Goal: Contribute content: Contribute content

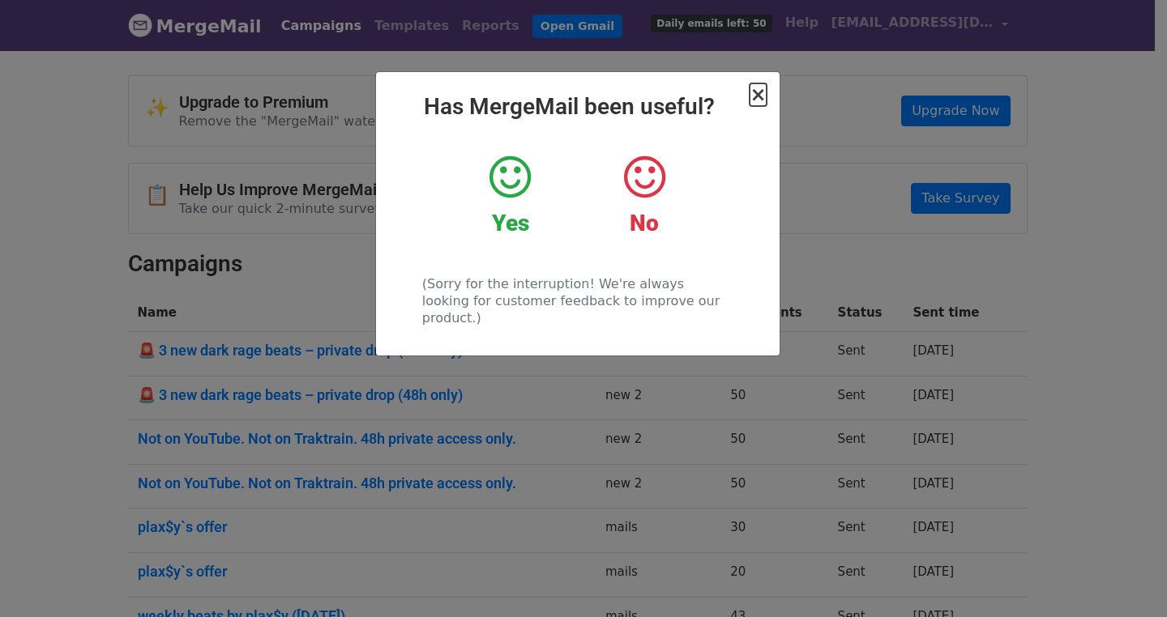
click at [754, 96] on span "×" at bounding box center [757, 94] width 16 height 23
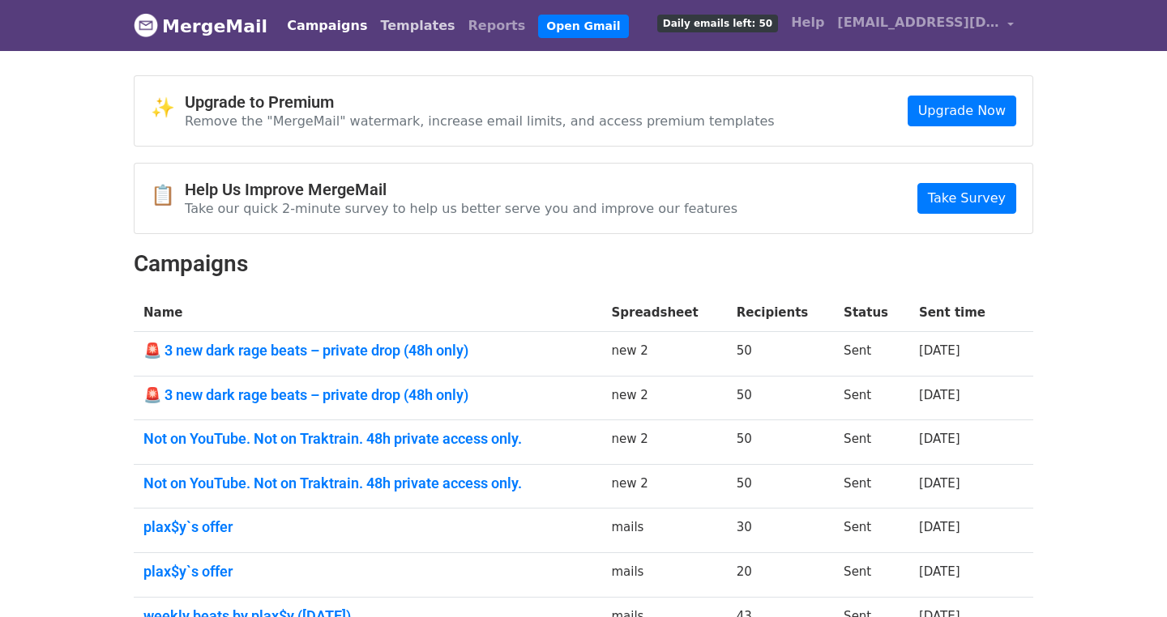
click at [384, 25] on link "Templates" at bounding box center [418, 26] width 88 height 32
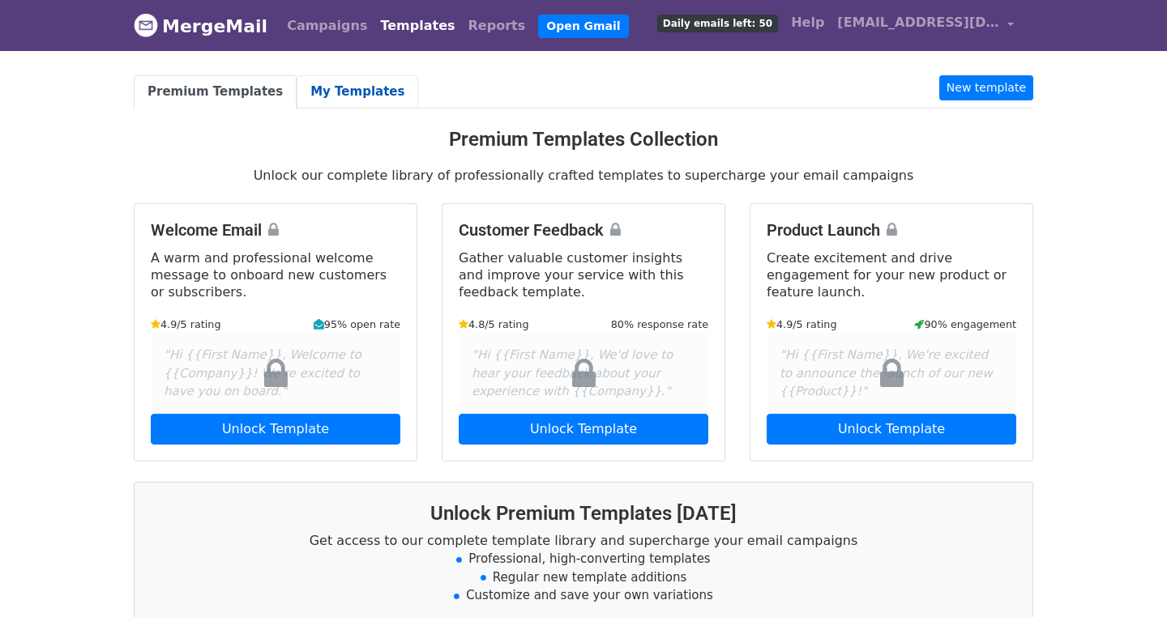
click at [308, 75] on link "My Templates" at bounding box center [358, 91] width 122 height 33
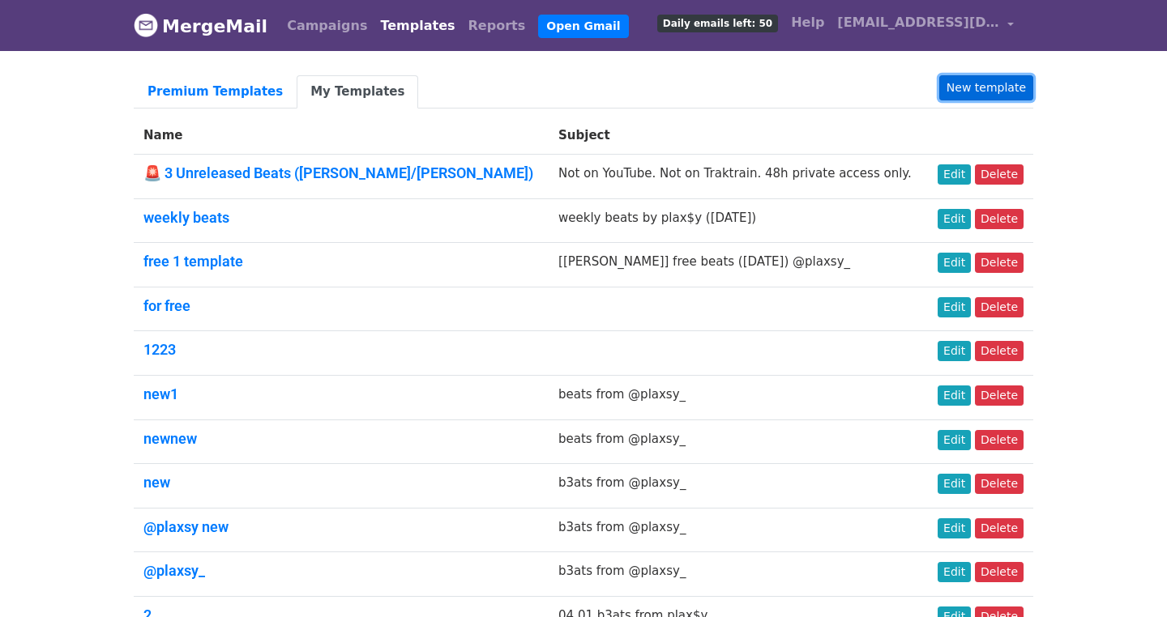
click at [967, 80] on link "New template" at bounding box center [986, 87] width 94 height 25
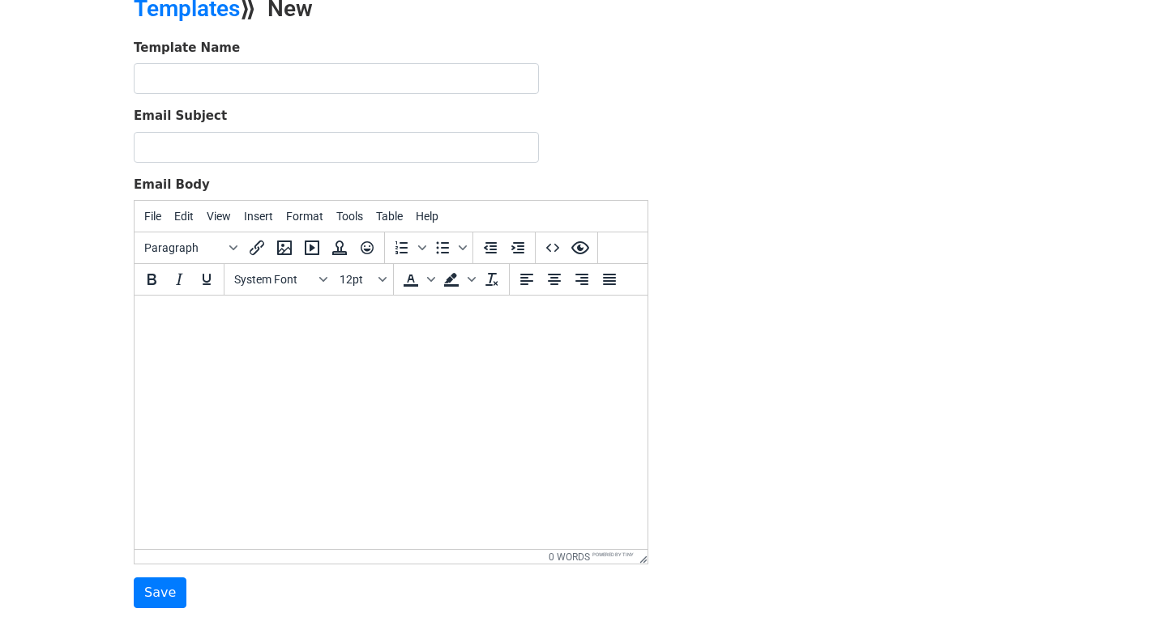
scroll to position [81, 0]
click at [258, 253] on icon "Insert/edit link" at bounding box center [256, 246] width 19 height 19
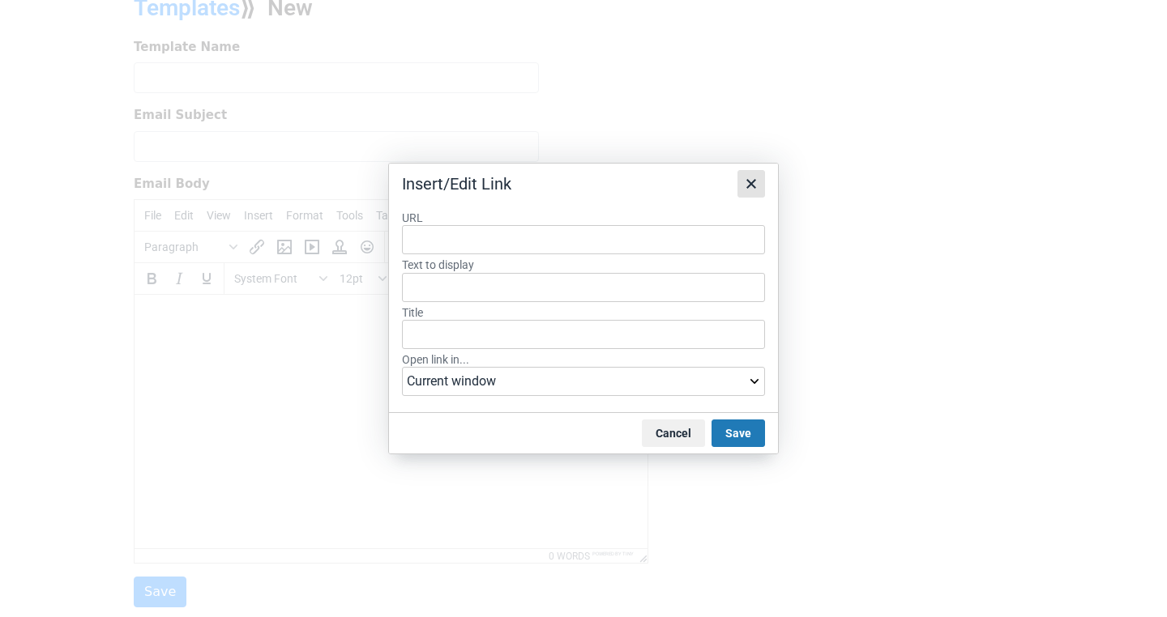
click at [749, 179] on icon "Close" at bounding box center [751, 184] width 10 height 10
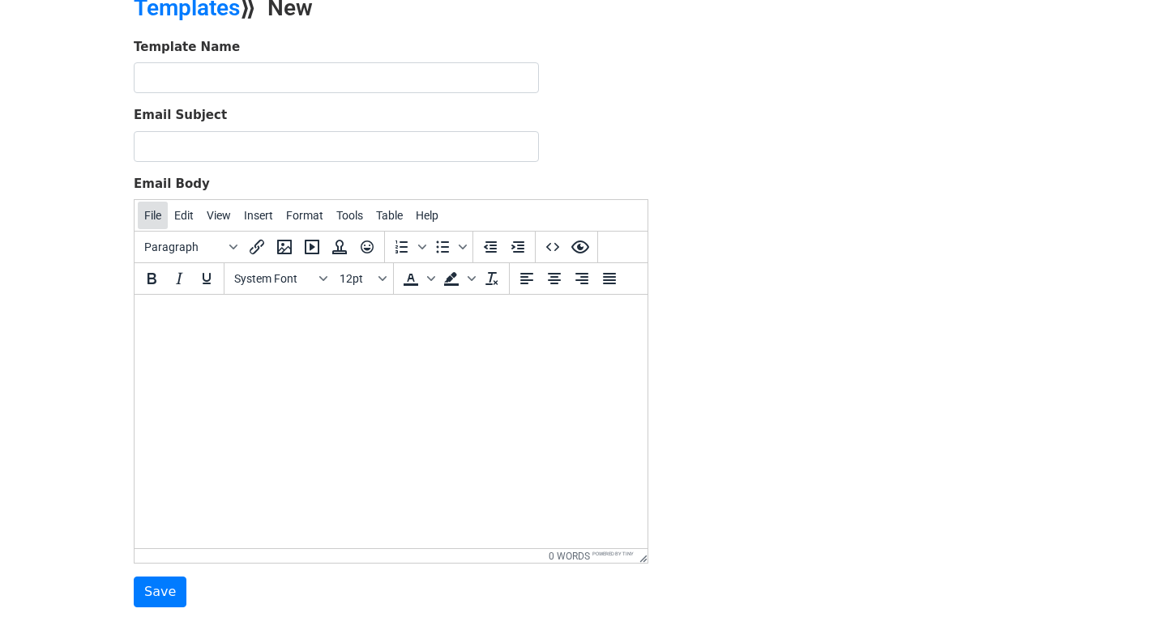
click at [159, 216] on button "File" at bounding box center [153, 216] width 30 height 28
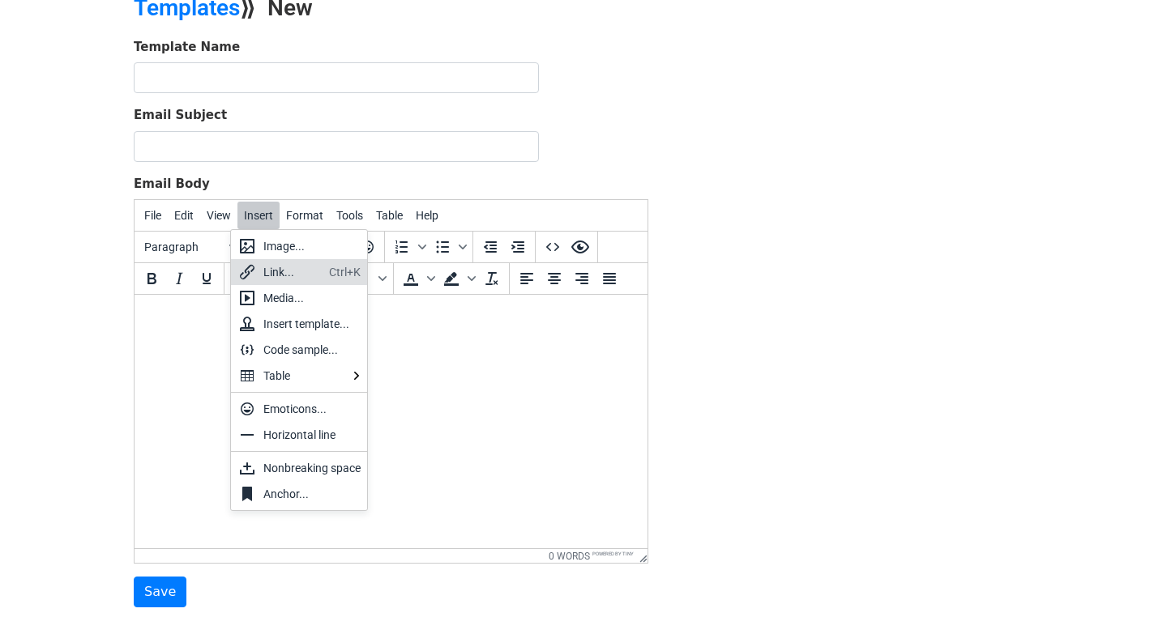
click at [283, 268] on div "Link..." at bounding box center [292, 272] width 59 height 19
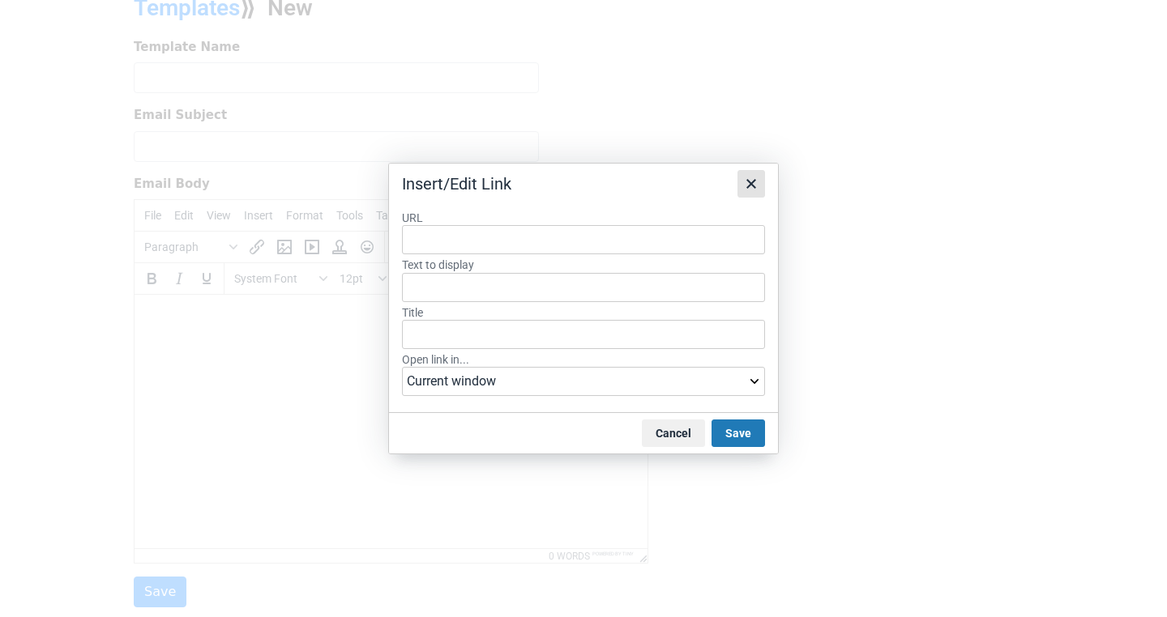
click at [751, 174] on icon "Close" at bounding box center [750, 183] width 19 height 19
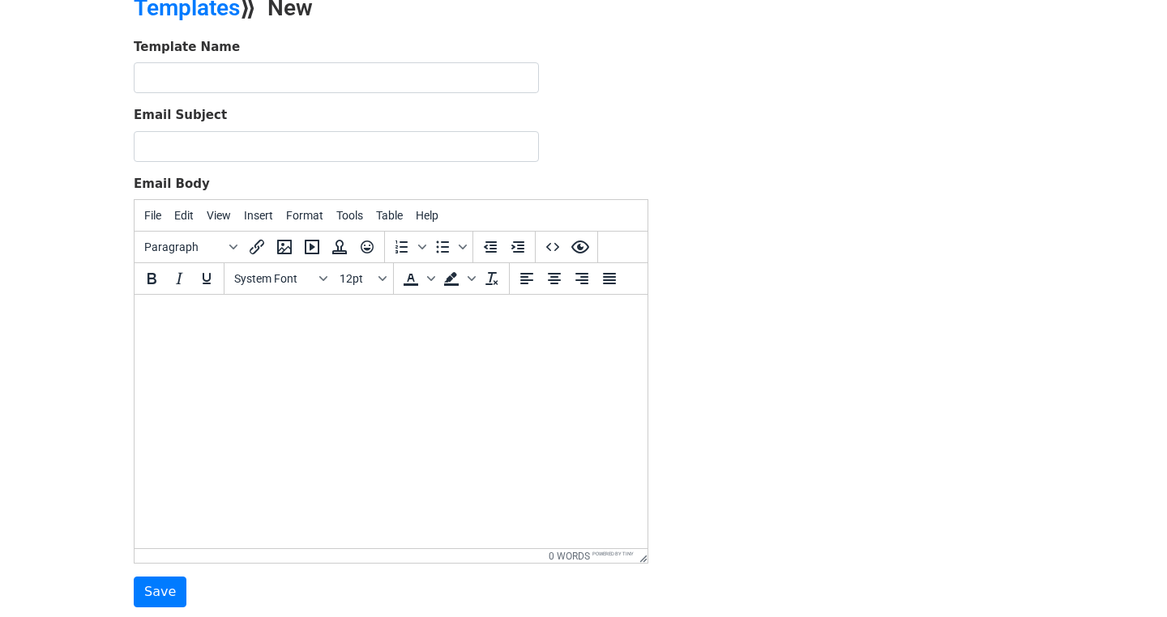
paste body
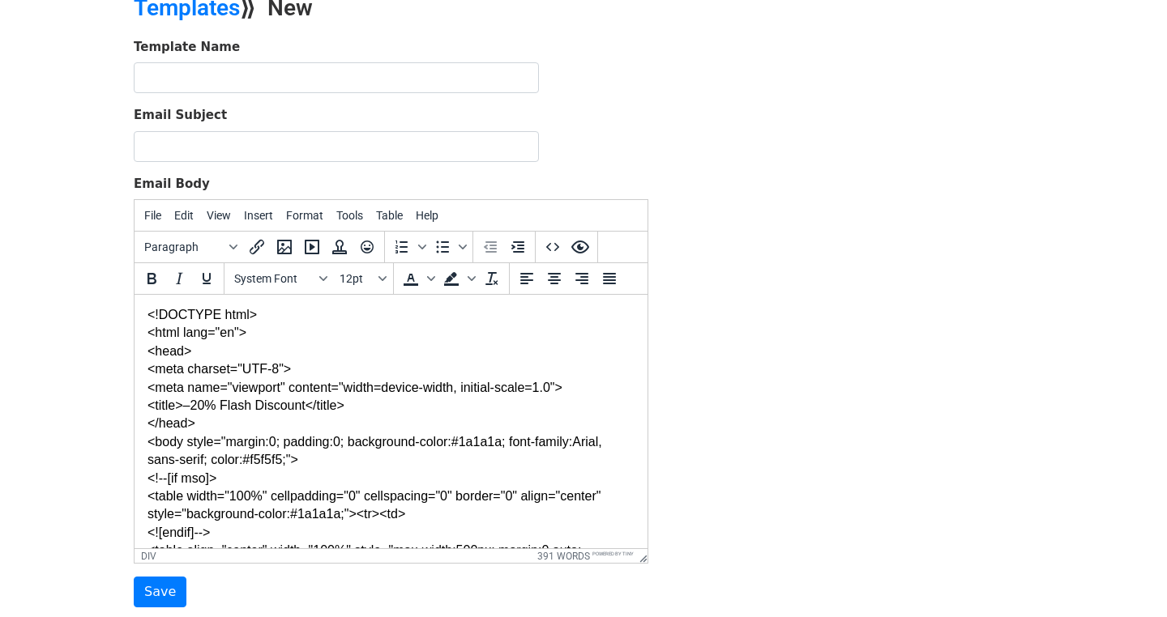
scroll to position [0, 0]
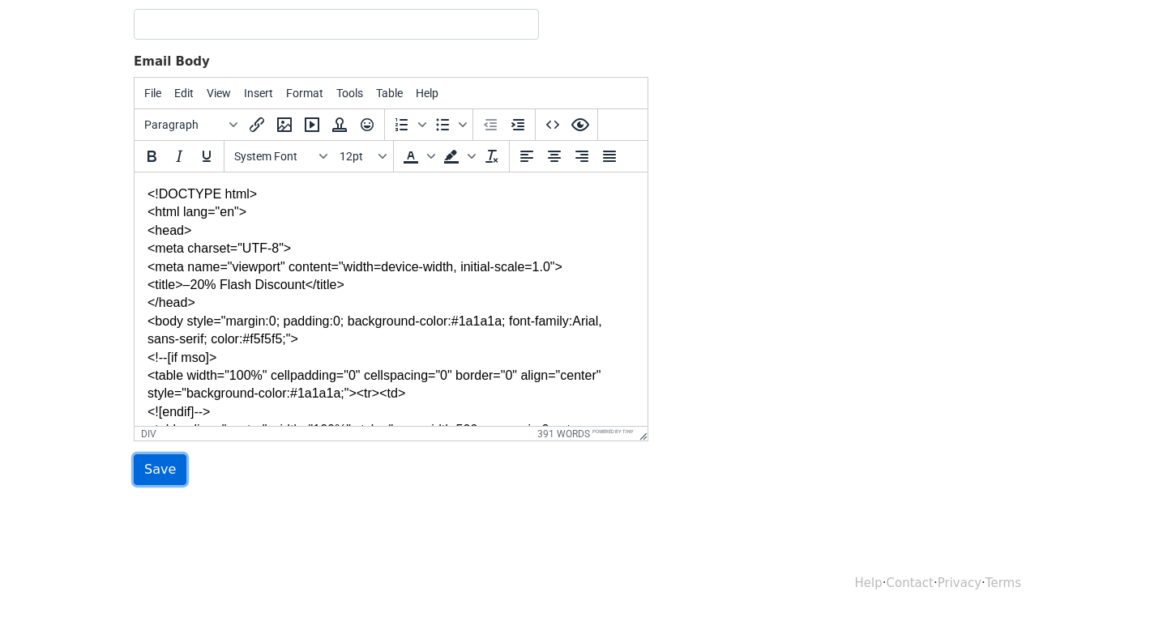
click at [161, 455] on input "Save" at bounding box center [160, 470] width 53 height 31
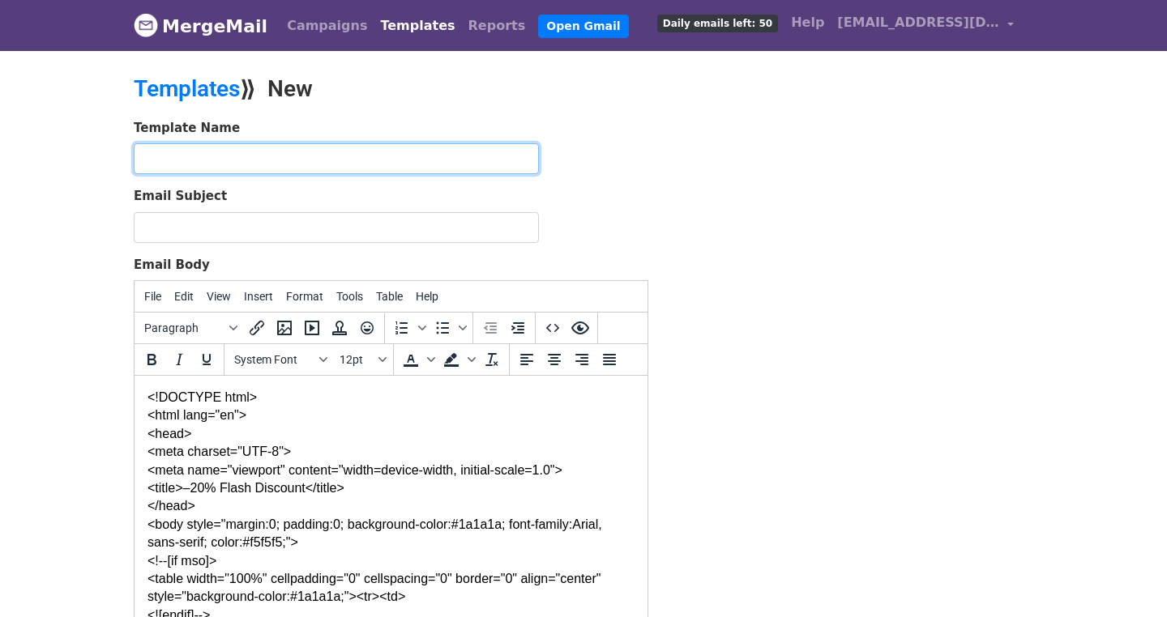
click at [192, 163] on input "text" at bounding box center [336, 158] width 405 height 31
type input "p30"
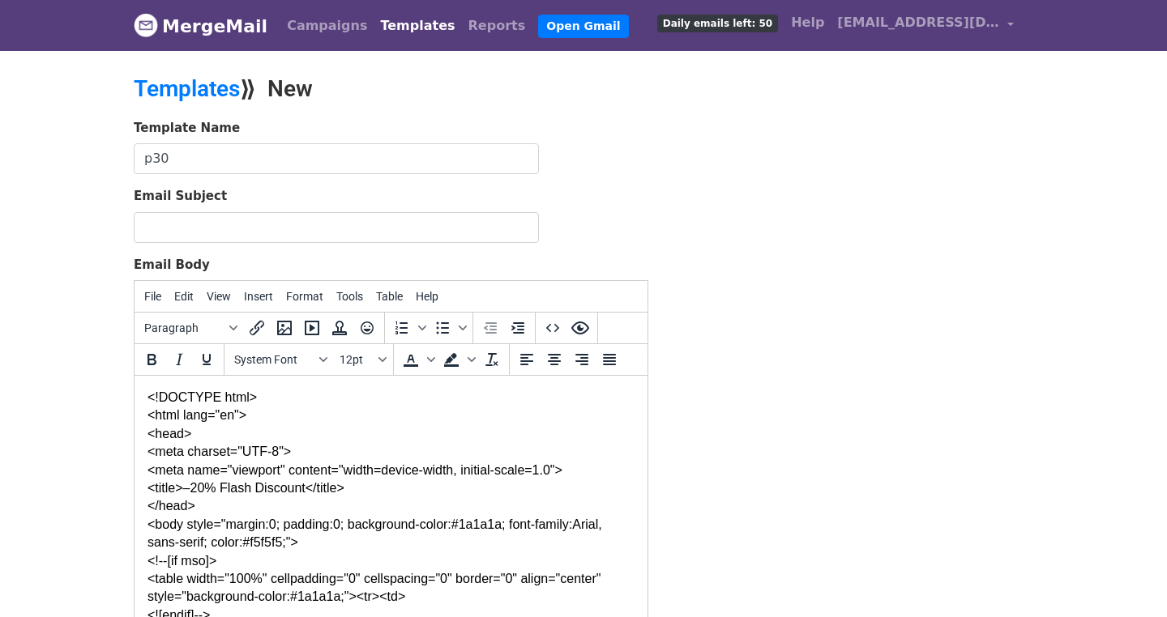
drag, startPoint x: 211, startPoint y: 210, endPoint x: 213, endPoint y: 219, distance: 9.2
click at [212, 215] on div "Email Subject" at bounding box center [391, 215] width 515 height 56
click at [214, 220] on input "Email Subject" at bounding box center [336, 227] width 405 height 31
click at [208, 486] on div "<title>–20% Flash Discount</title>" at bounding box center [390, 489] width 487 height 18
drag, startPoint x: 311, startPoint y: 488, endPoint x: 202, endPoint y: 490, distance: 109.4
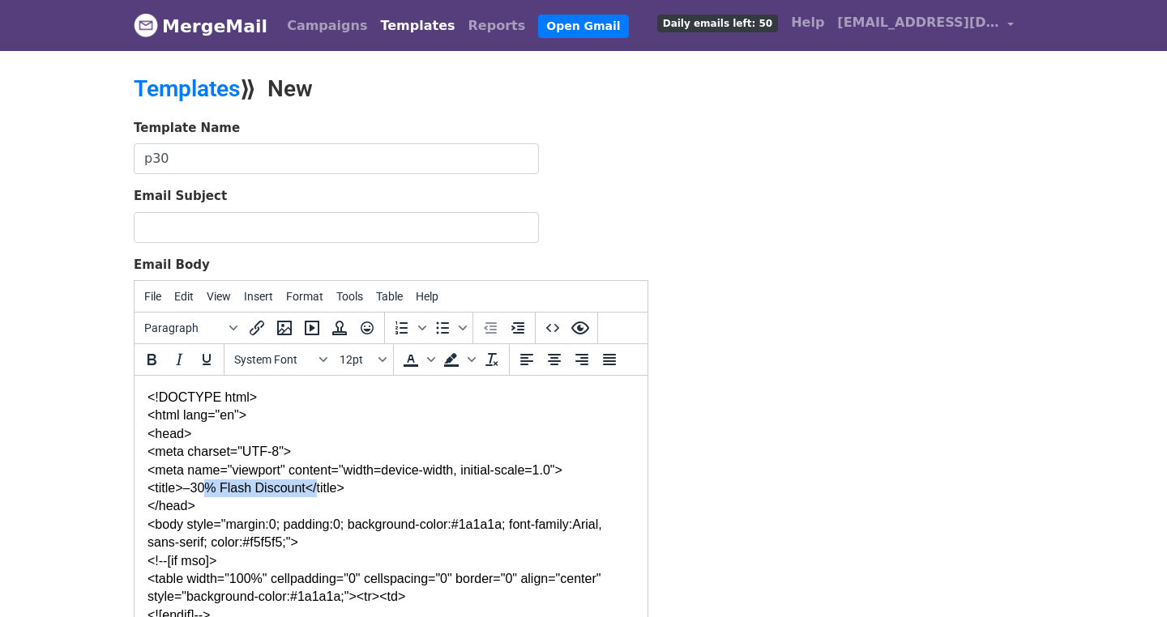
click at [202, 490] on div "<title>–30% Flash Discount</title>" at bounding box center [390, 489] width 487 height 18
copy div "30% Flash Discount"
click at [186, 238] on input "Email Subject" at bounding box center [336, 227] width 405 height 31
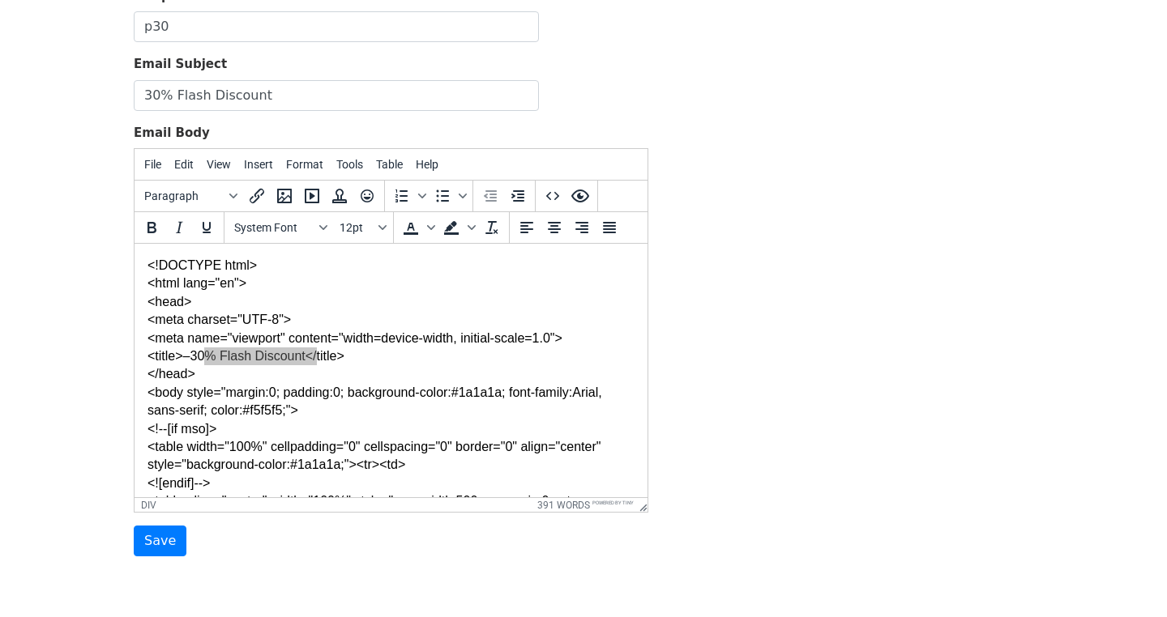
scroll to position [272, 0]
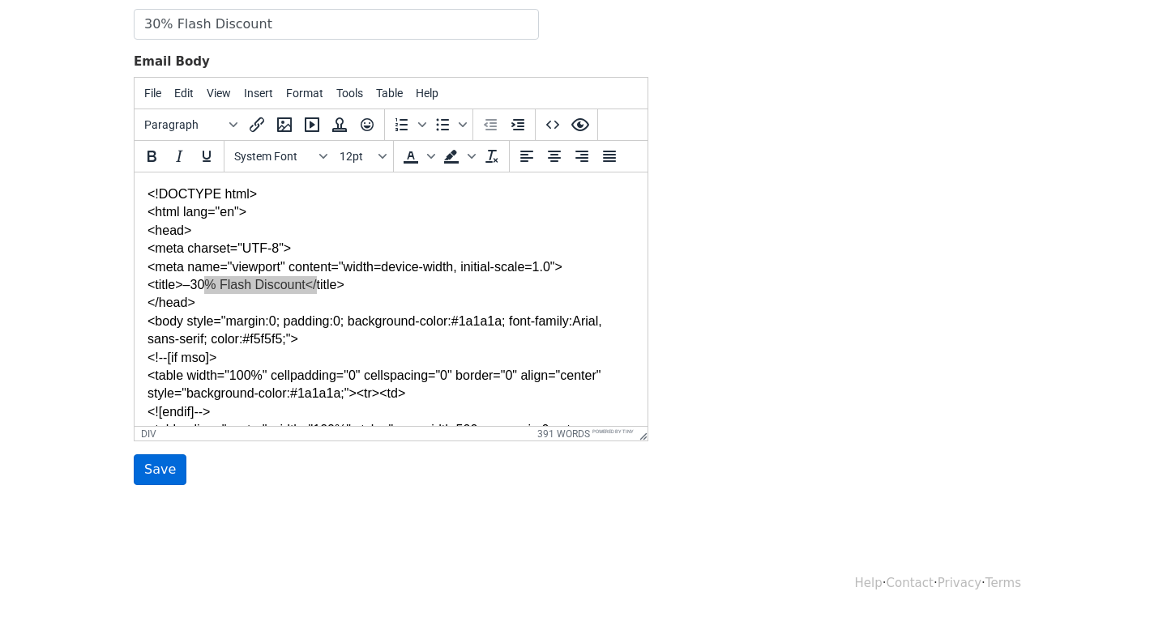
type input "30% Flash Discount"
click at [167, 455] on input "Save" at bounding box center [160, 470] width 53 height 31
click at [412, 270] on div "<meta name="viewport" content="width=device-width, initial-scale=1.0">" at bounding box center [390, 267] width 487 height 18
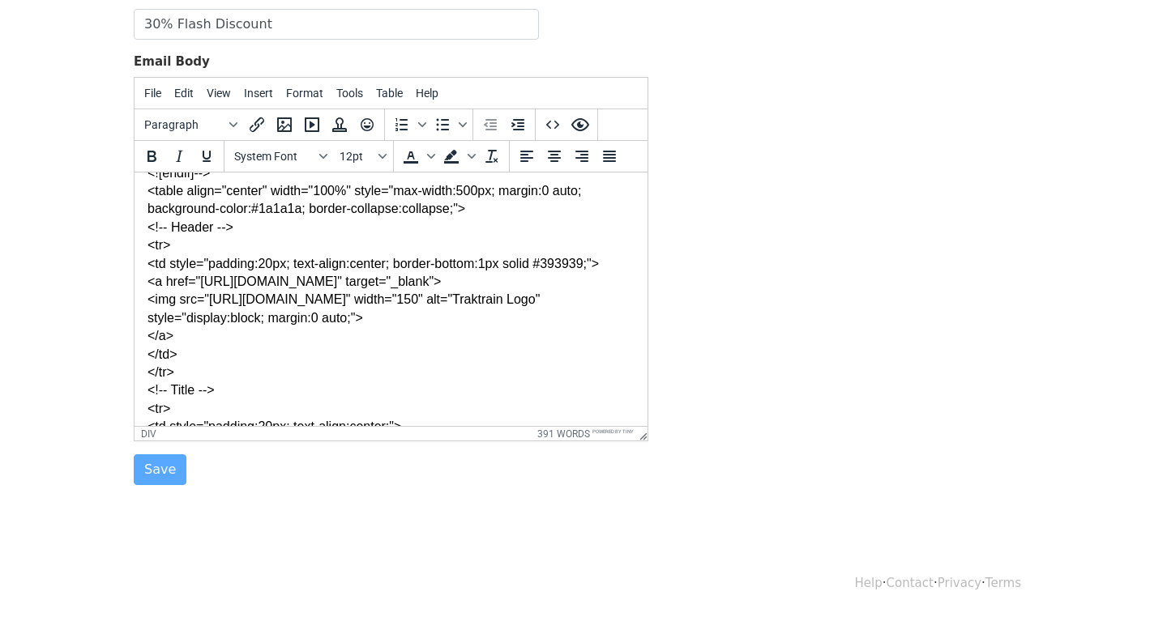
scroll to position [0, 0]
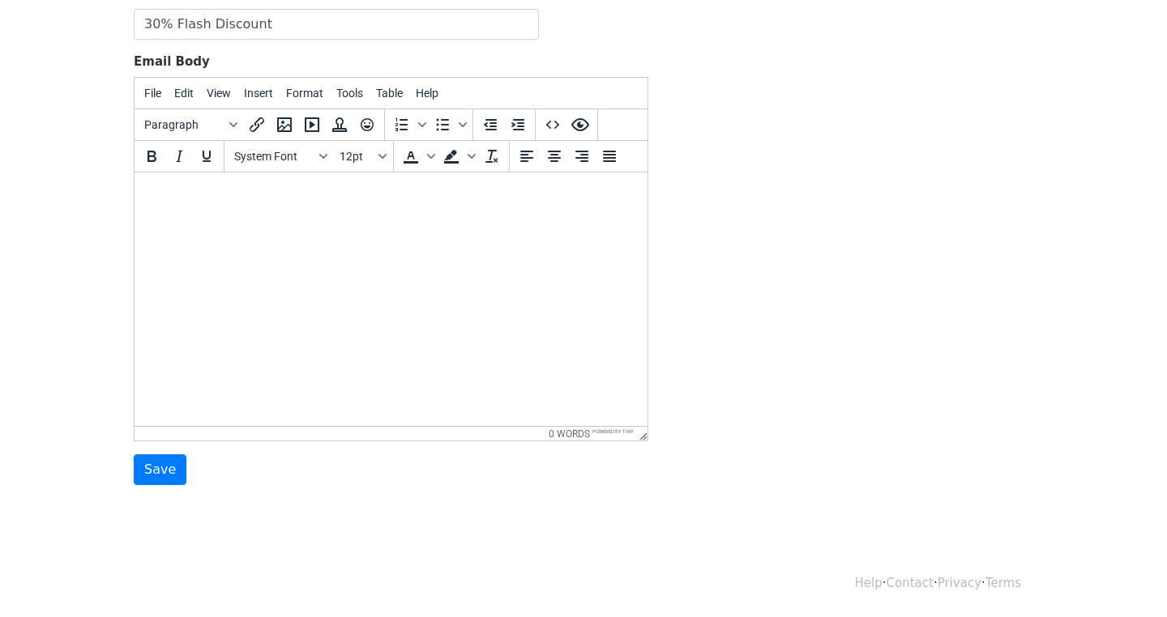
scroll to position [29, 0]
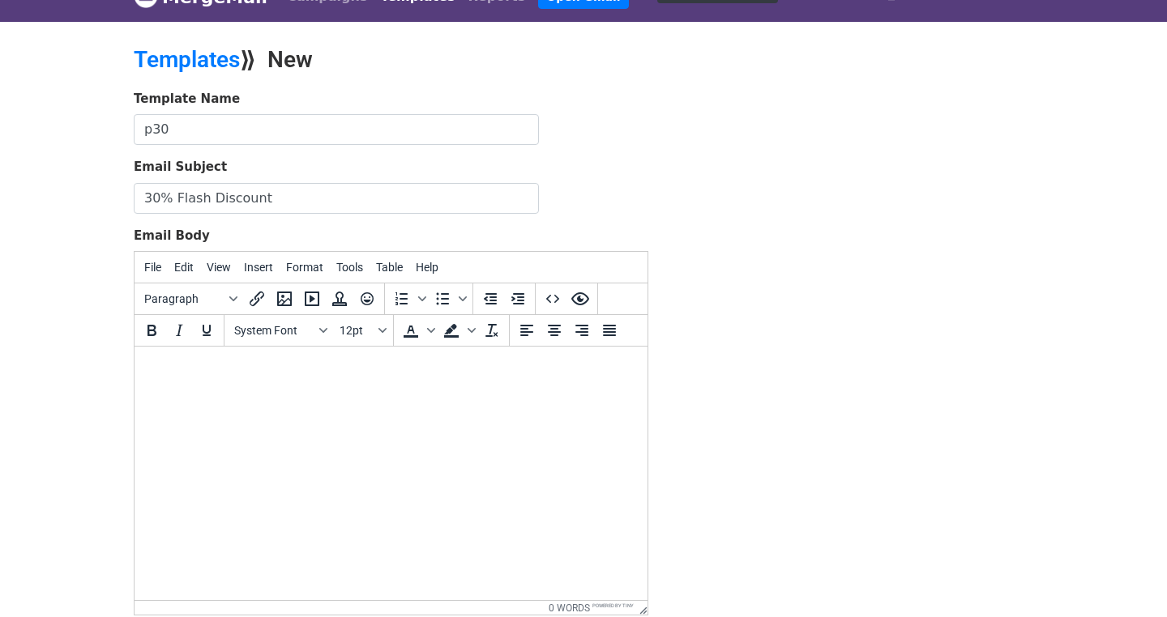
click at [274, 386] on html at bounding box center [391, 369] width 513 height 44
paste body
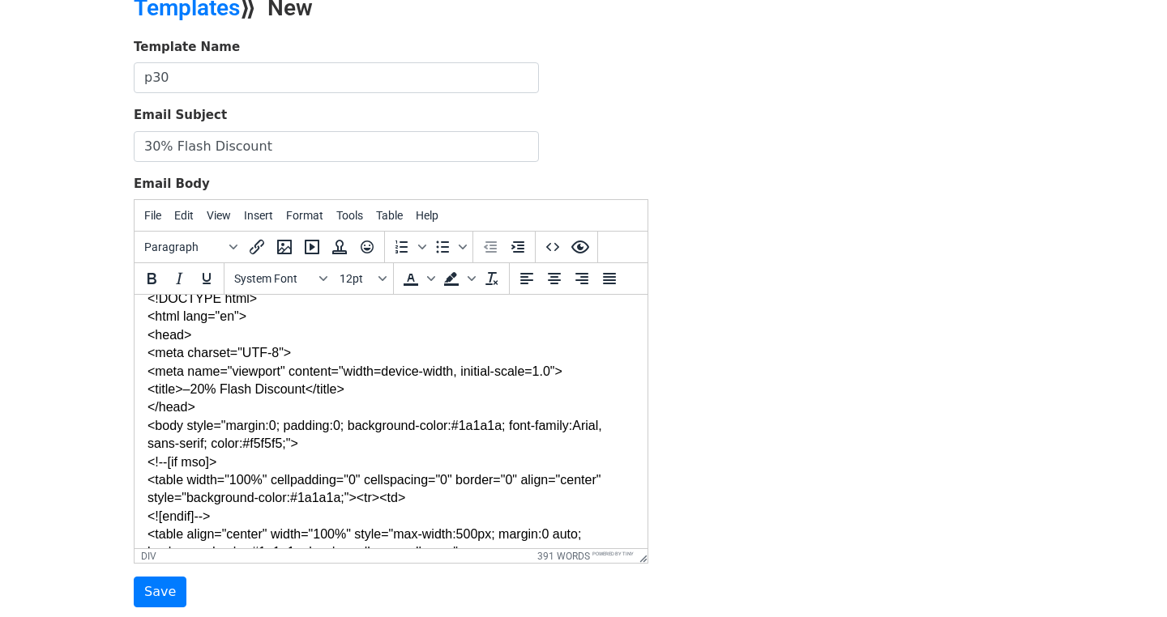
scroll to position [0, 0]
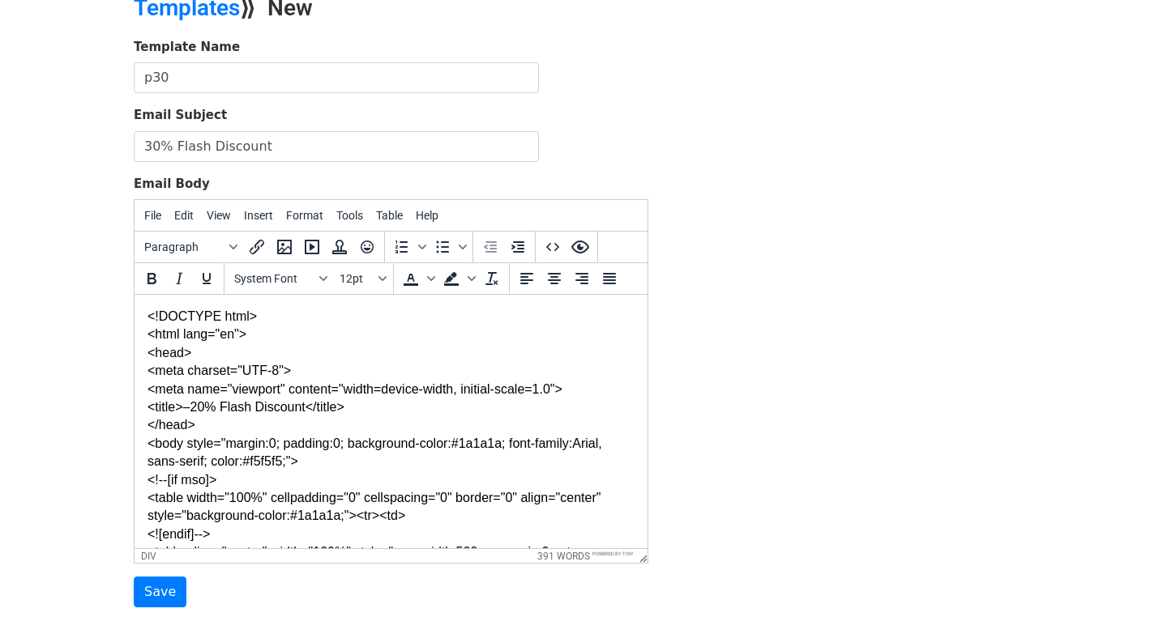
click at [207, 407] on div "<title>–20% Flash Discount</title>" at bounding box center [390, 408] width 487 height 18
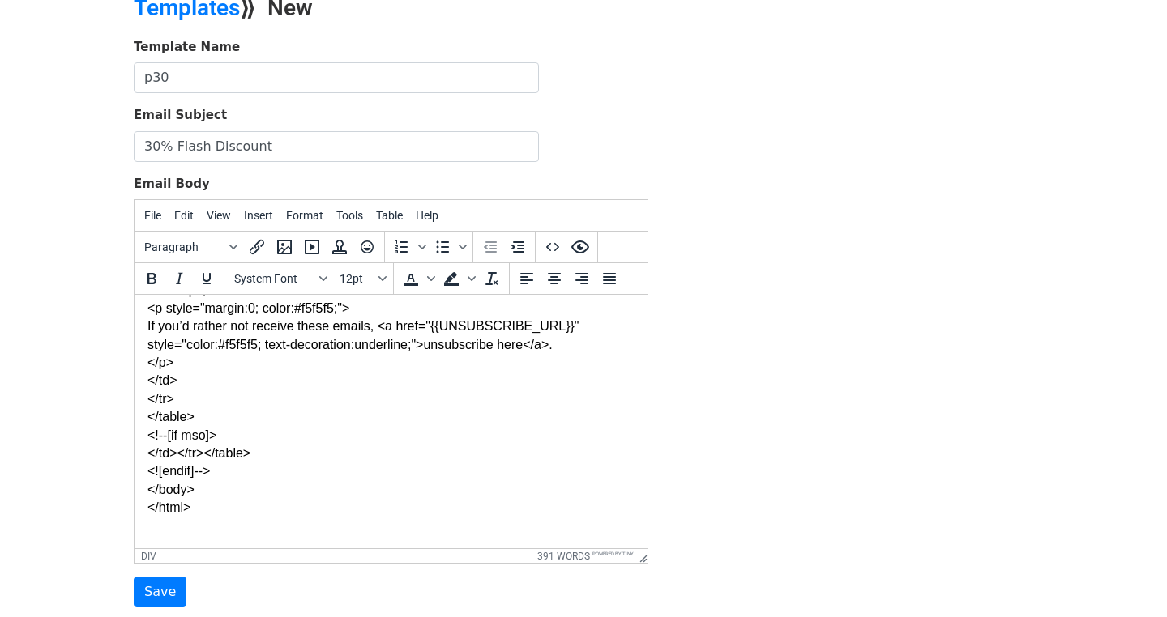
scroll to position [1406, 0]
drag, startPoint x: 960, startPoint y: 450, endPoint x: 932, endPoint y: 442, distance: 29.5
click at [960, 449] on div "Template Name p30 Email Subject 30% Flash Discount Email Body File Edit View In…" at bounding box center [584, 323] width 924 height 570
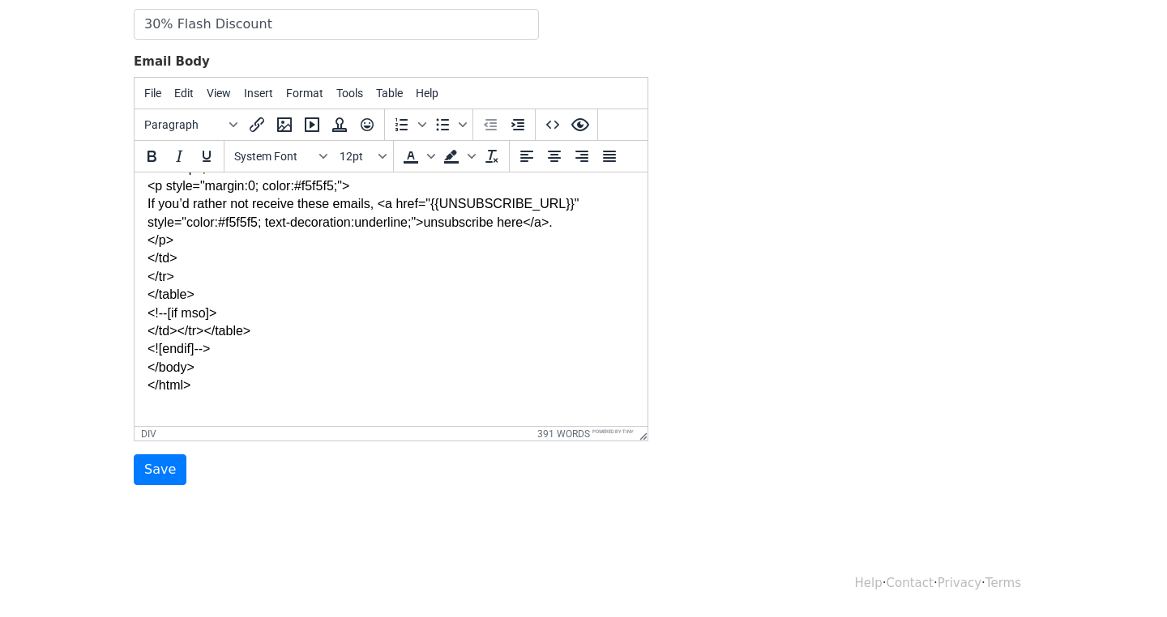
scroll to position [243, 0]
click at [160, 455] on input "Save" at bounding box center [160, 470] width 53 height 31
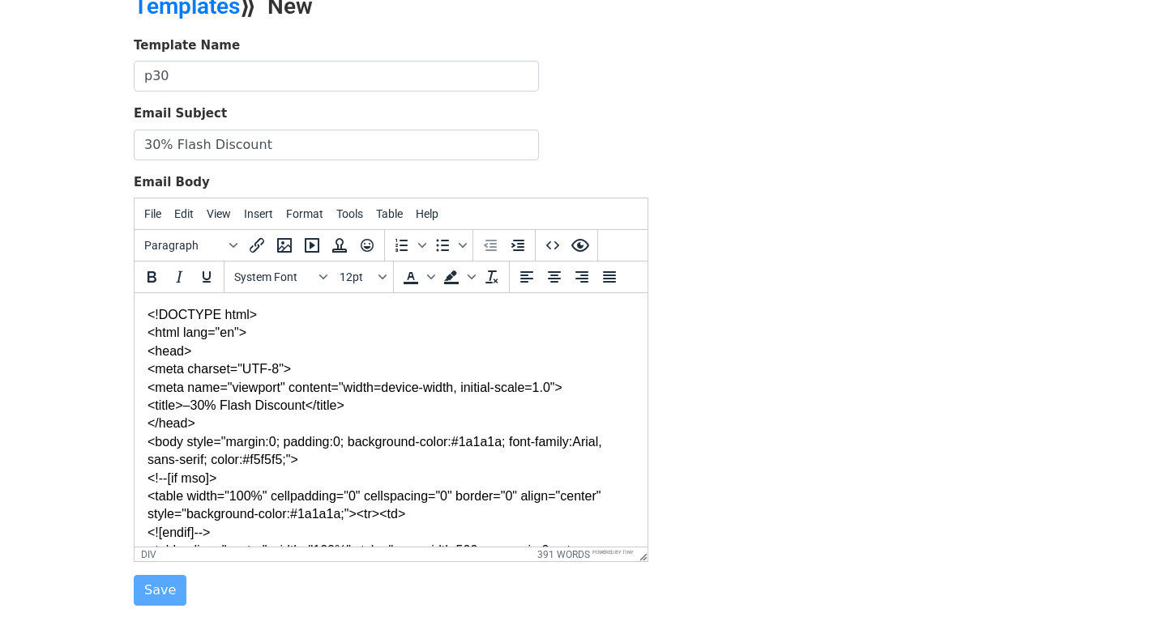
scroll to position [81, 0]
click at [155, 211] on span "File" at bounding box center [152, 215] width 17 height 13
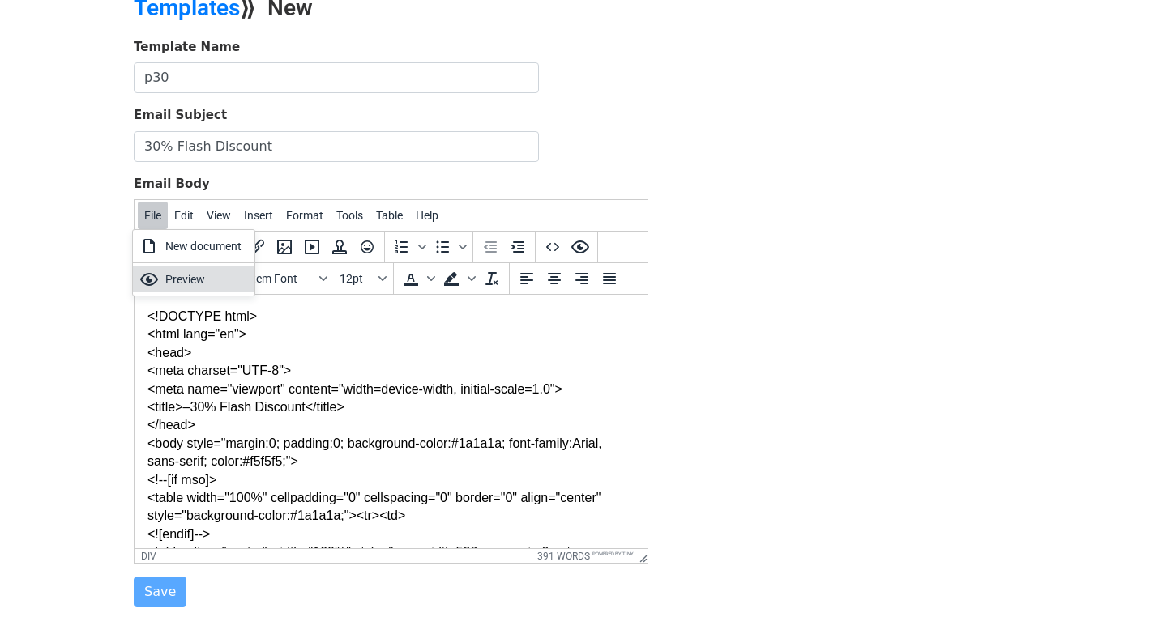
click at [162, 271] on div "Preview" at bounding box center [194, 280] width 122 height 26
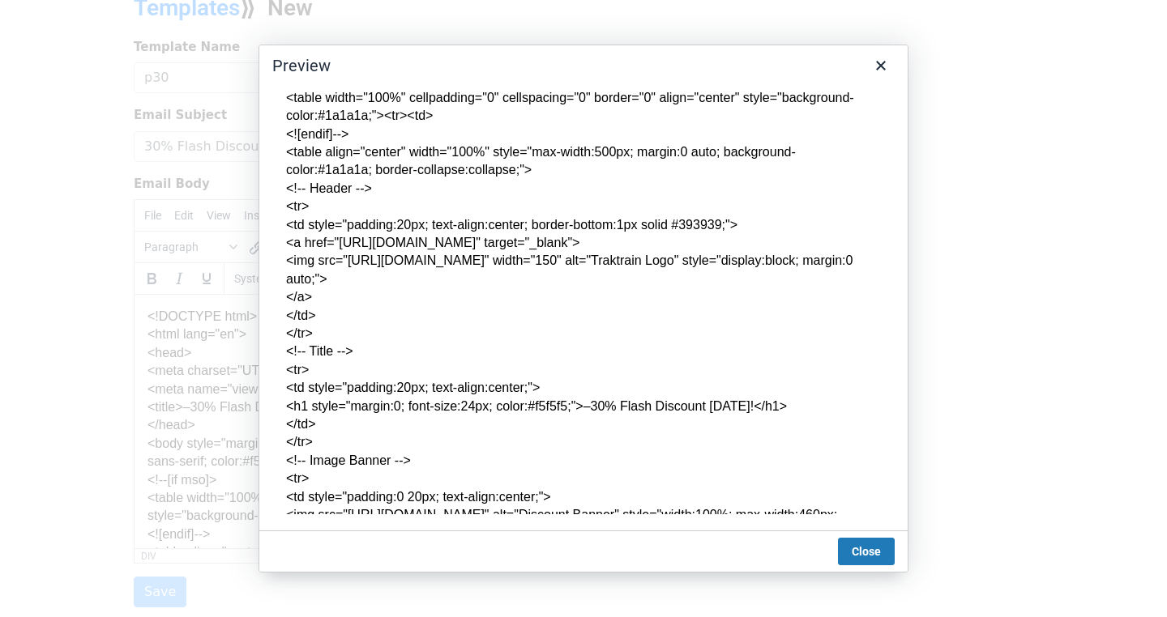
scroll to position [567, 0]
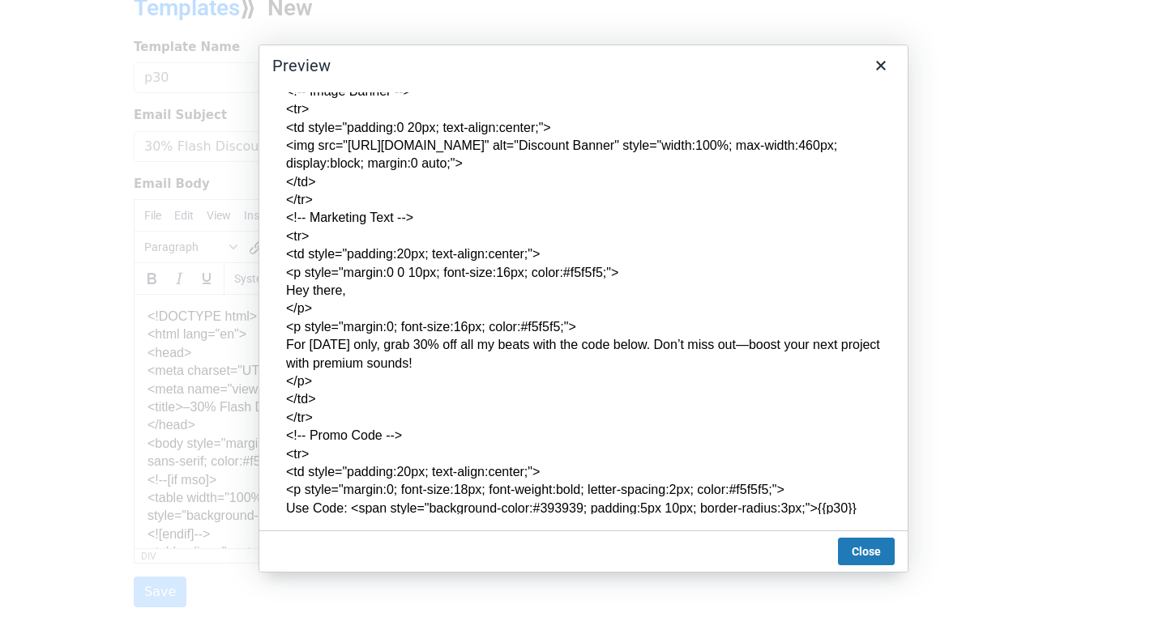
click at [456, 191] on div "</td>" at bounding box center [583, 182] width 595 height 18
click at [405, 227] on div "<!-- Marketing Text -->" at bounding box center [583, 218] width 595 height 18
click at [386, 227] on div "<!-- Marketing Text -->" at bounding box center [583, 218] width 595 height 18
click at [877, 61] on icon "Close" at bounding box center [881, 66] width 10 height 10
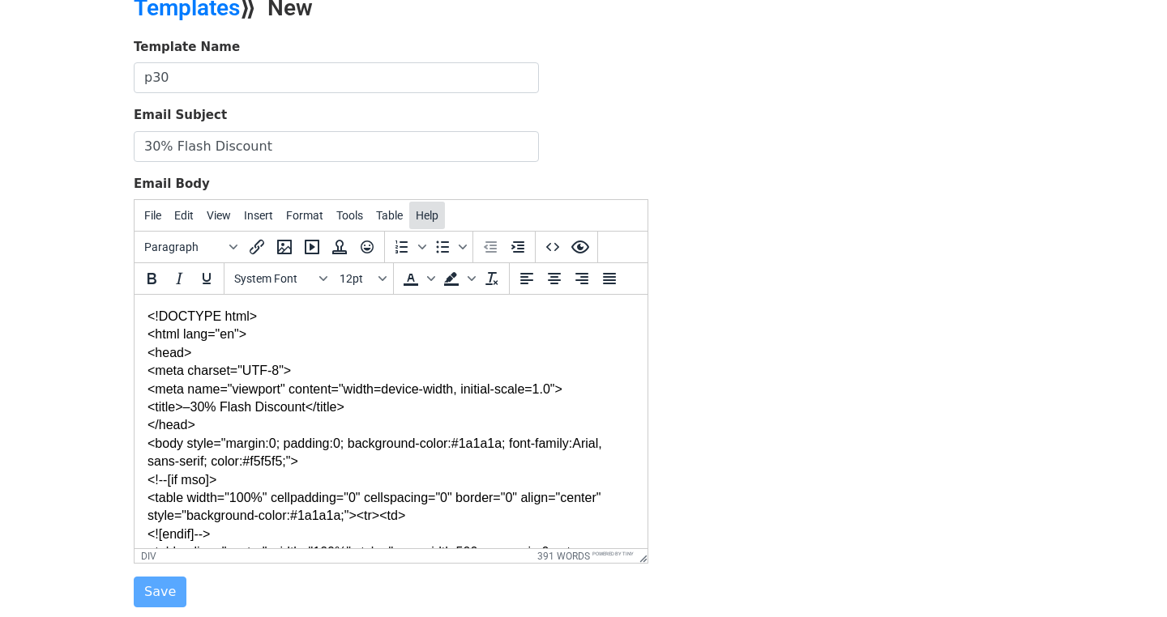
click at [416, 215] on span "Help" at bounding box center [427, 215] width 23 height 13
click at [421, 214] on span "Help" at bounding box center [427, 215] width 23 height 13
click at [571, 244] on icon "Preview" at bounding box center [580, 247] width 18 height 13
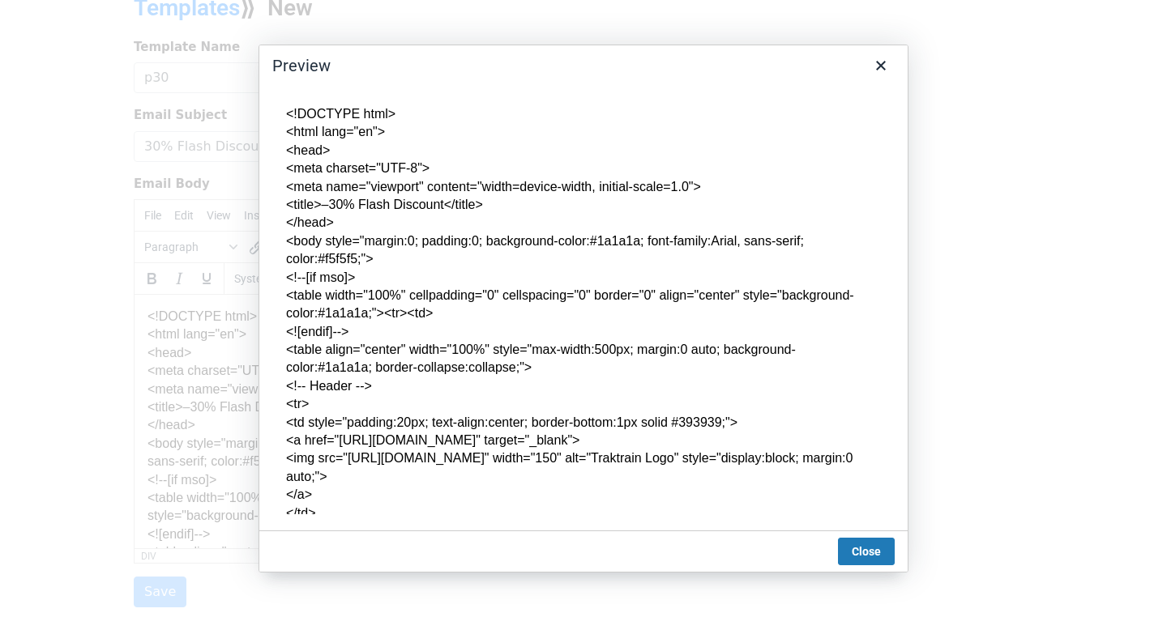
scroll to position [0, 0]
click at [882, 56] on icon "Close" at bounding box center [880, 65] width 19 height 19
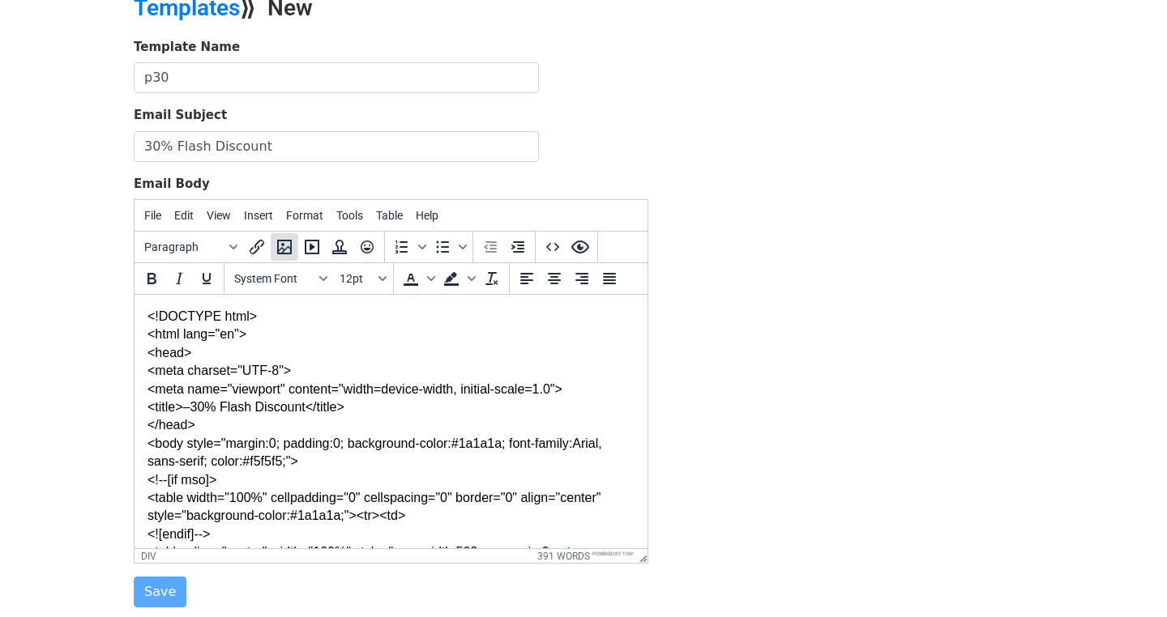
click at [281, 250] on icon "Insert/edit image" at bounding box center [284, 246] width 19 height 19
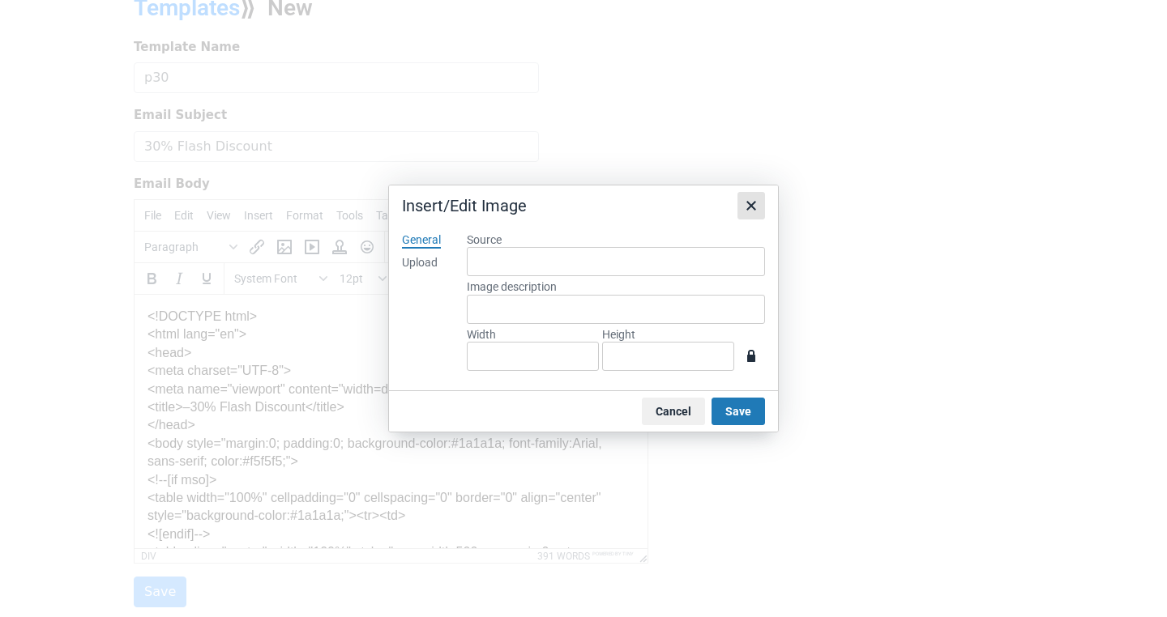
click at [744, 196] on icon "Close" at bounding box center [750, 205] width 19 height 19
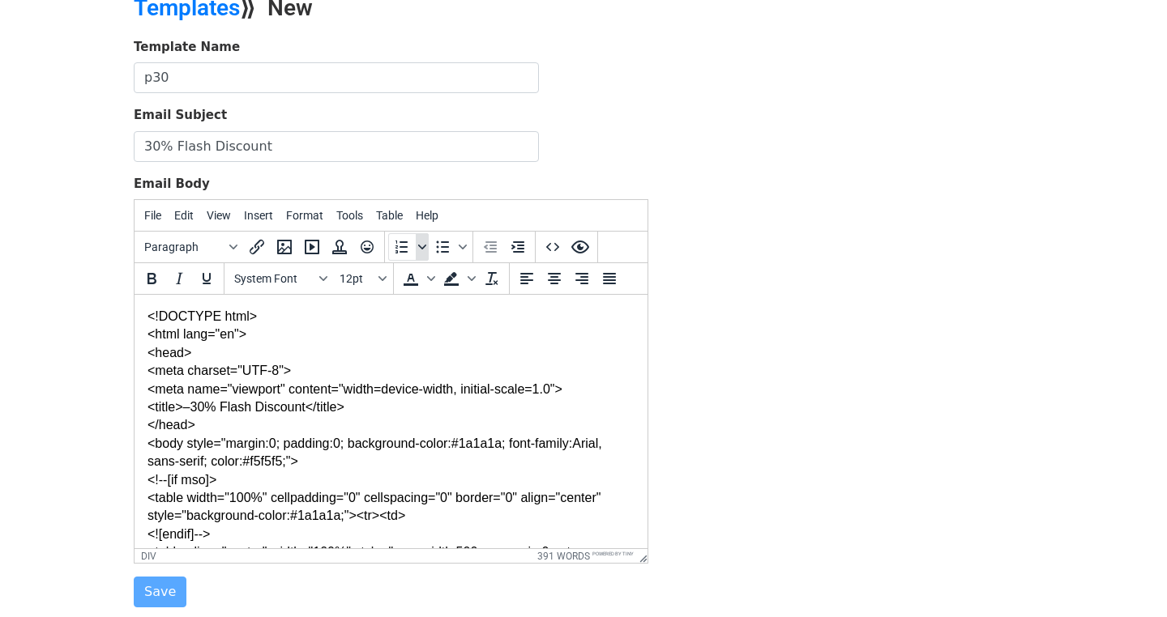
click at [418, 246] on icon "Numbered list" at bounding box center [422, 247] width 8 height 5
click at [457, 240] on span "Bullet list" at bounding box center [462, 247] width 13 height 28
click at [457, 241] on span "Bullet list" at bounding box center [462, 247] width 13 height 28
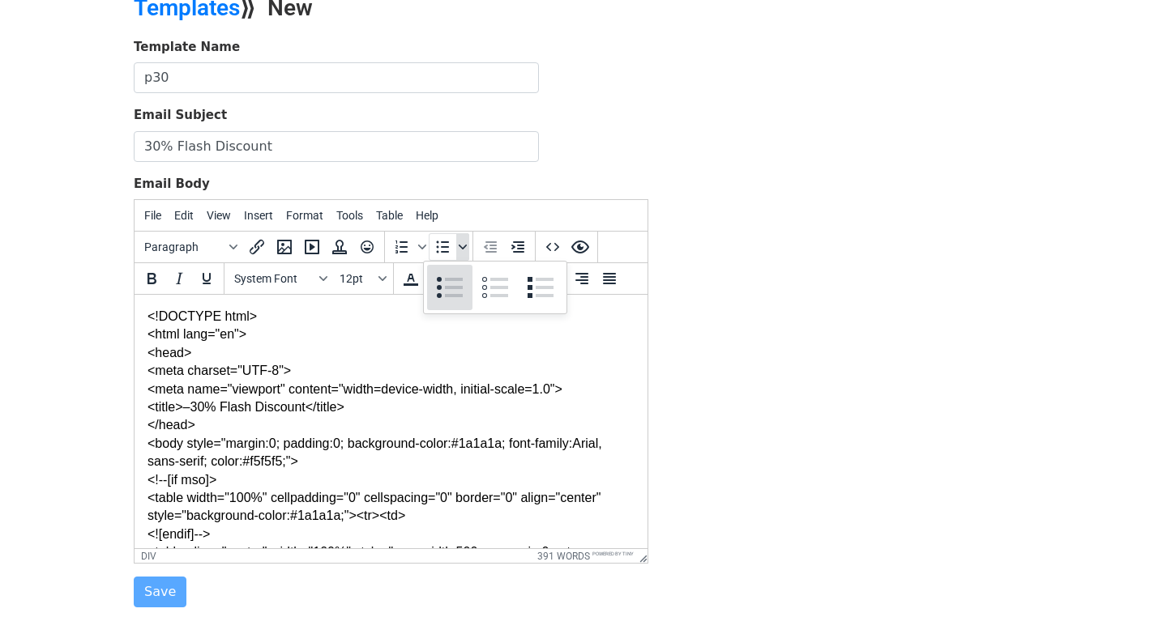
click at [457, 241] on span "Bullet list" at bounding box center [462, 247] width 13 height 28
click at [801, 288] on div "Template Name p30 Email Subject 30% Flash Discount Email Body File Edit View In…" at bounding box center [584, 323] width 924 height 570
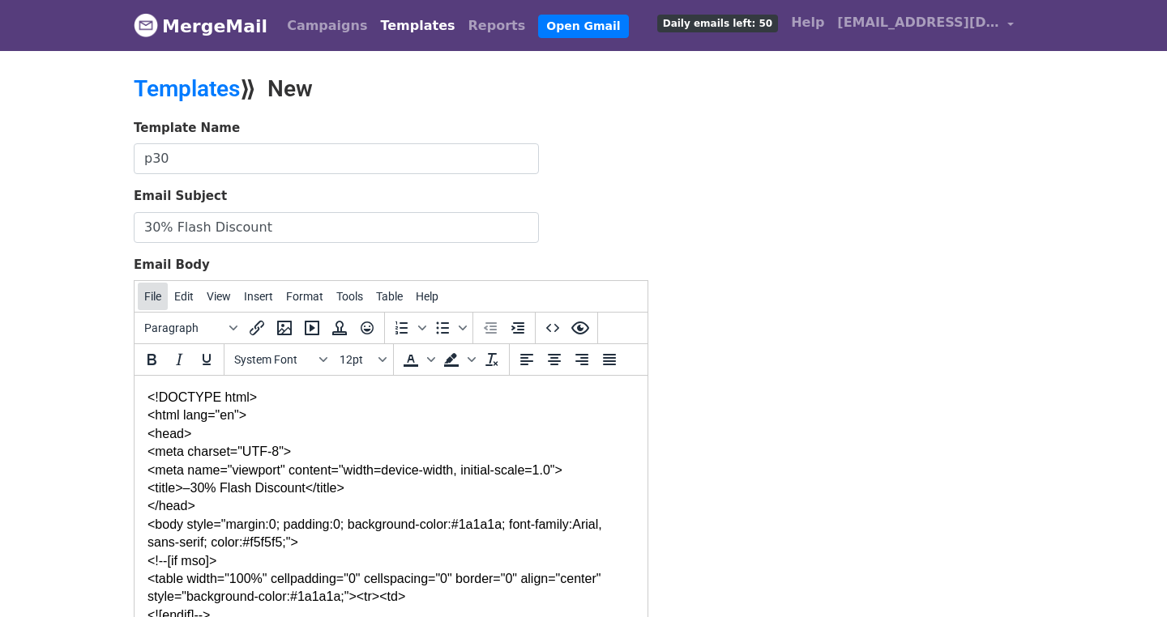
click at [147, 292] on span "File" at bounding box center [152, 296] width 17 height 13
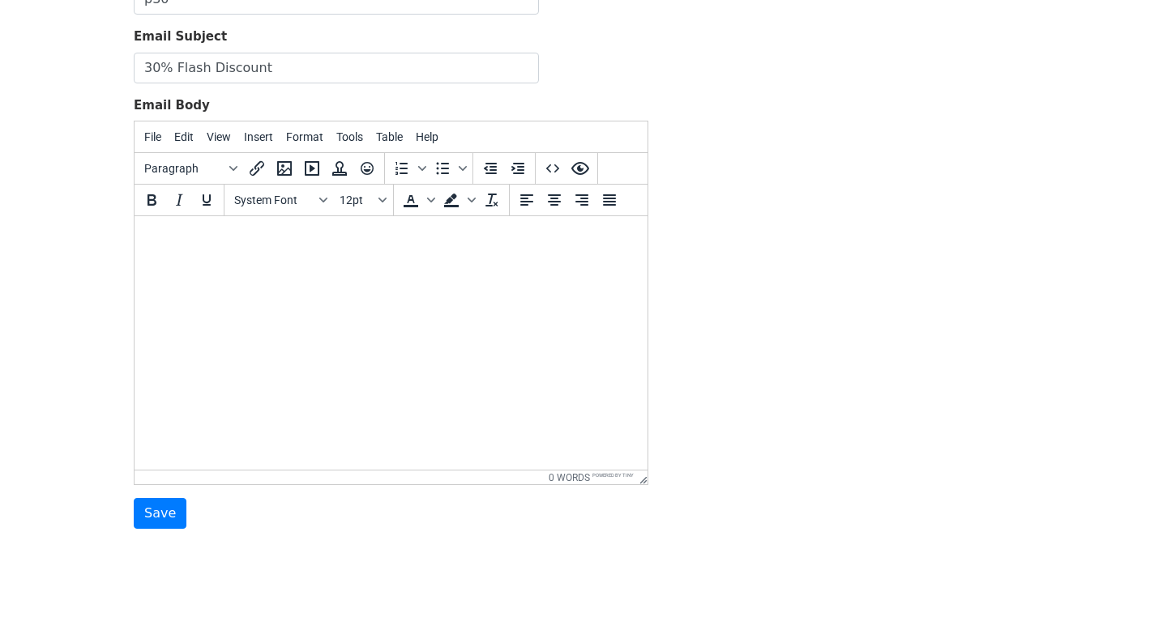
scroll to position [162, 0]
click at [189, 134] on button "Edit" at bounding box center [184, 135] width 32 height 28
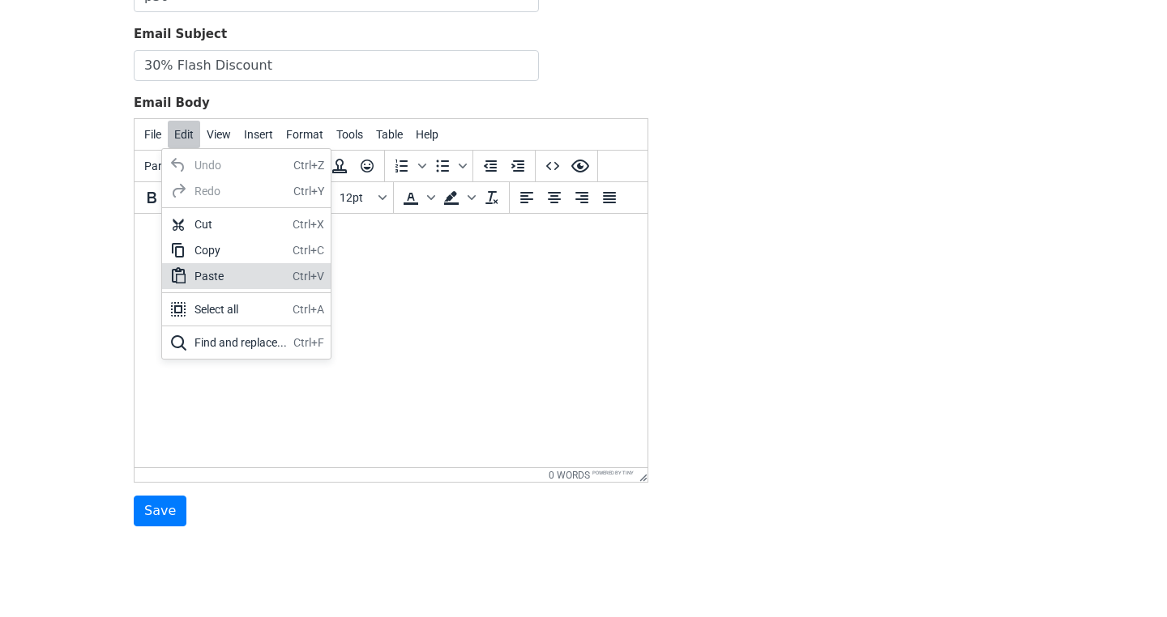
click at [215, 279] on div "Paste" at bounding box center [240, 276] width 92 height 19
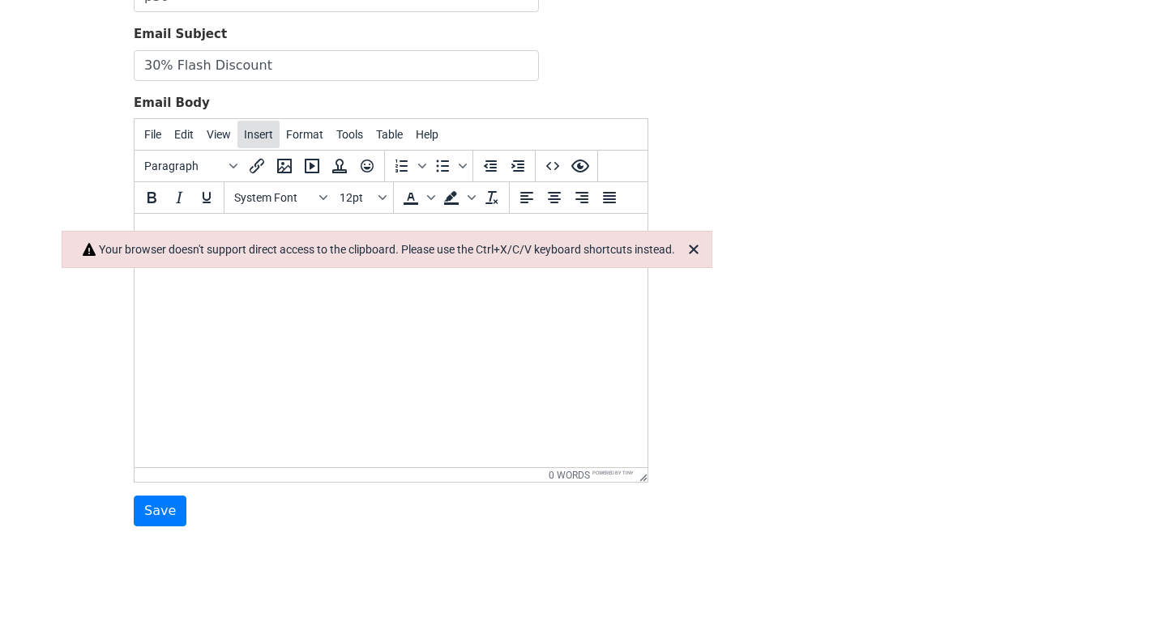
click at [266, 130] on button "Insert" at bounding box center [258, 135] width 42 height 28
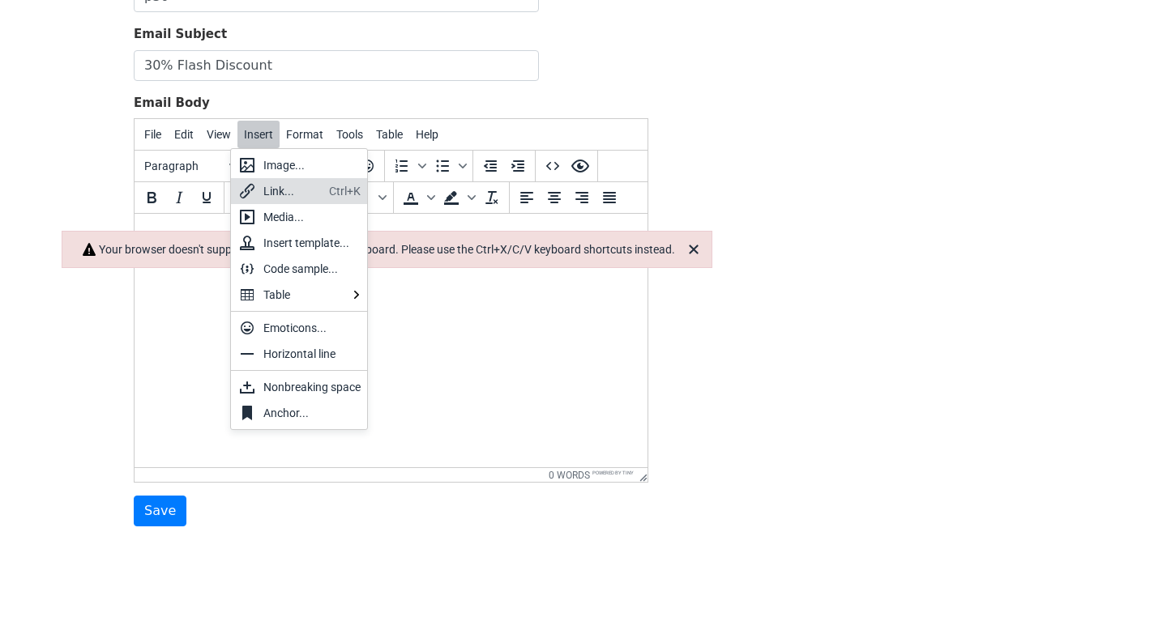
click at [283, 186] on div "Link..." at bounding box center [292, 190] width 59 height 19
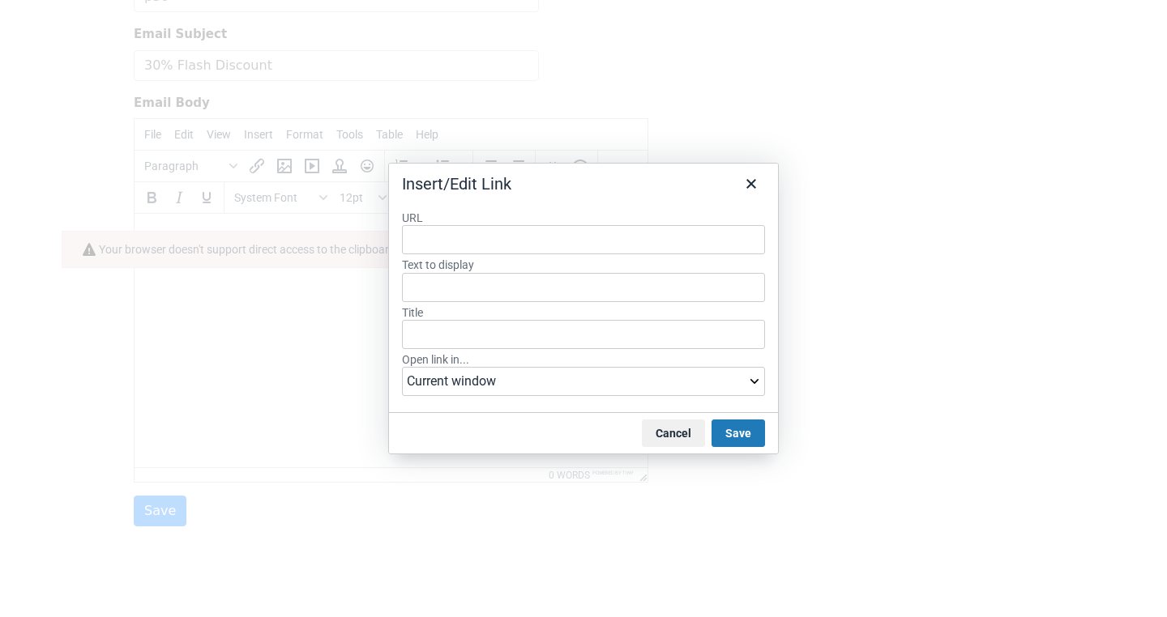
type input "<!LOREMIP dolo> <sita cons="ad"> <elit> <sedd eiusmod="TEM-1"> <inci utla="etdo…"
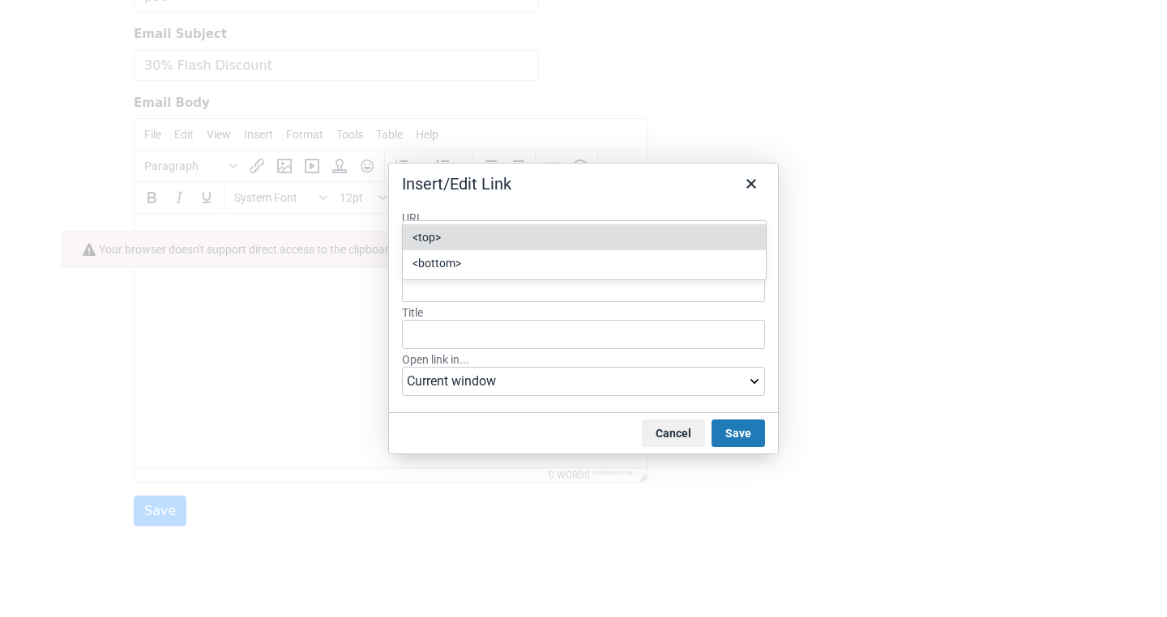
click at [494, 173] on div "Insert/Edit Link" at bounding box center [456, 183] width 109 height 21
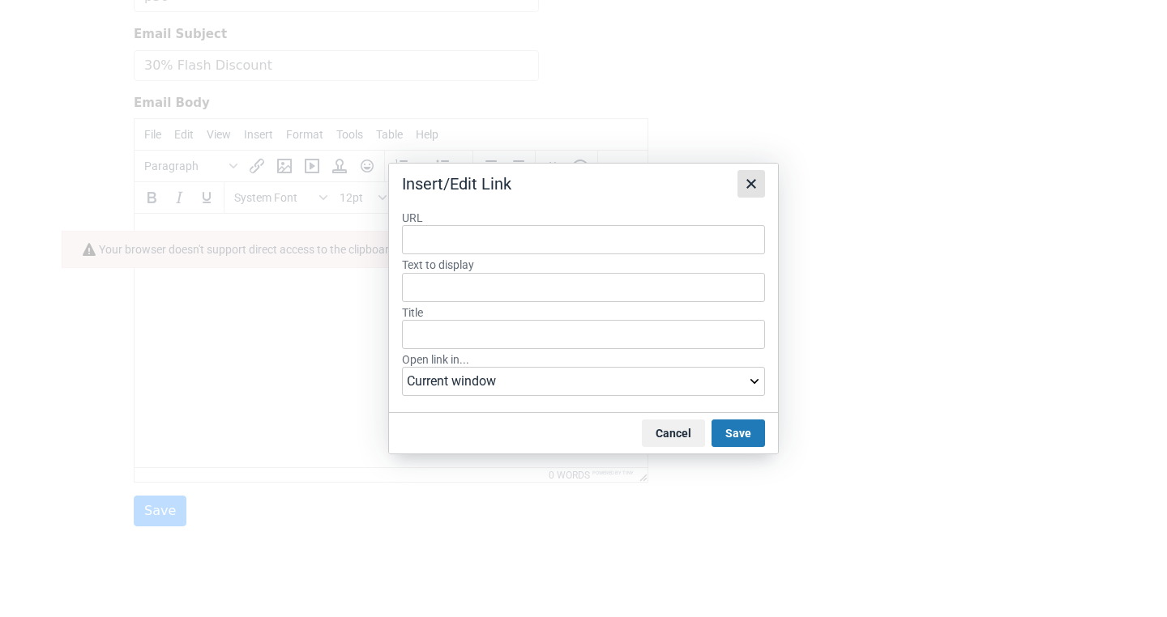
click at [742, 174] on icon "Close" at bounding box center [750, 183] width 19 height 19
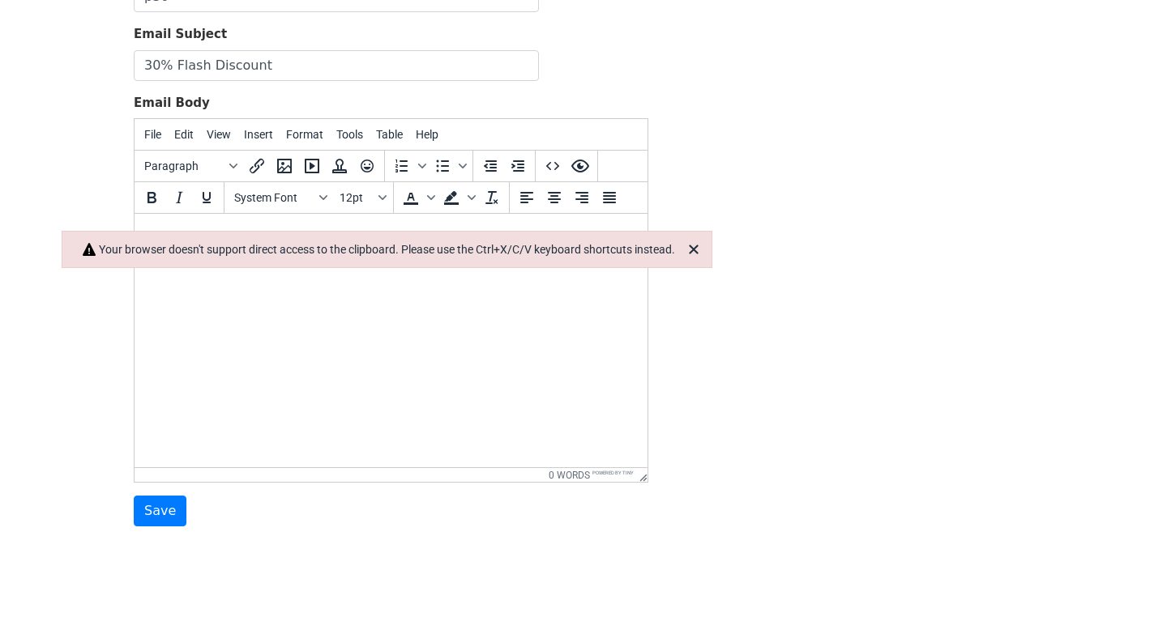
click at [271, 258] on html at bounding box center [391, 236] width 513 height 44
paste body
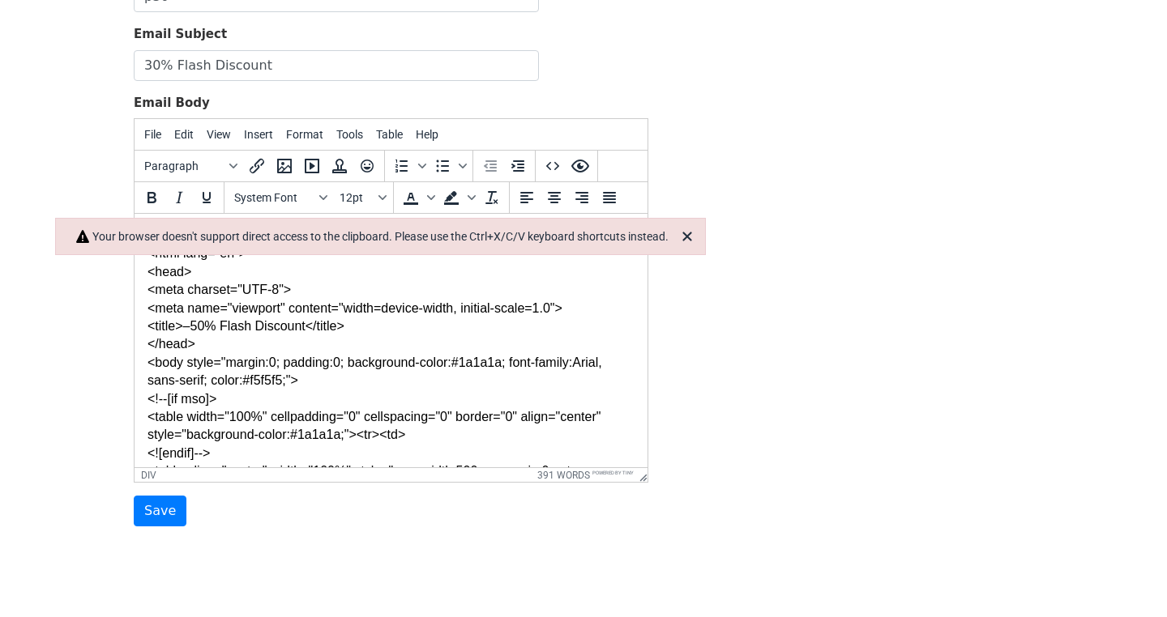
click at [107, 316] on body "MergeMail Campaigns Templates Reports Open Gmail Daily emails left: 50 Help pla…" at bounding box center [583, 215] width 1167 height 754
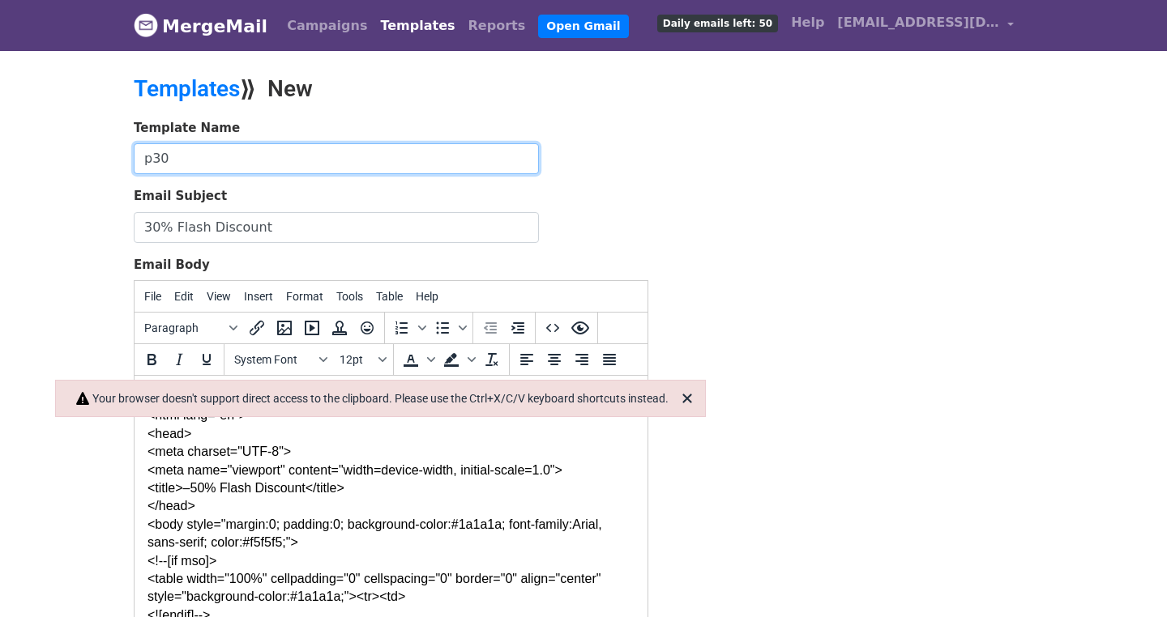
click at [161, 152] on input "p30" at bounding box center [336, 158] width 405 height 31
type input "p50"
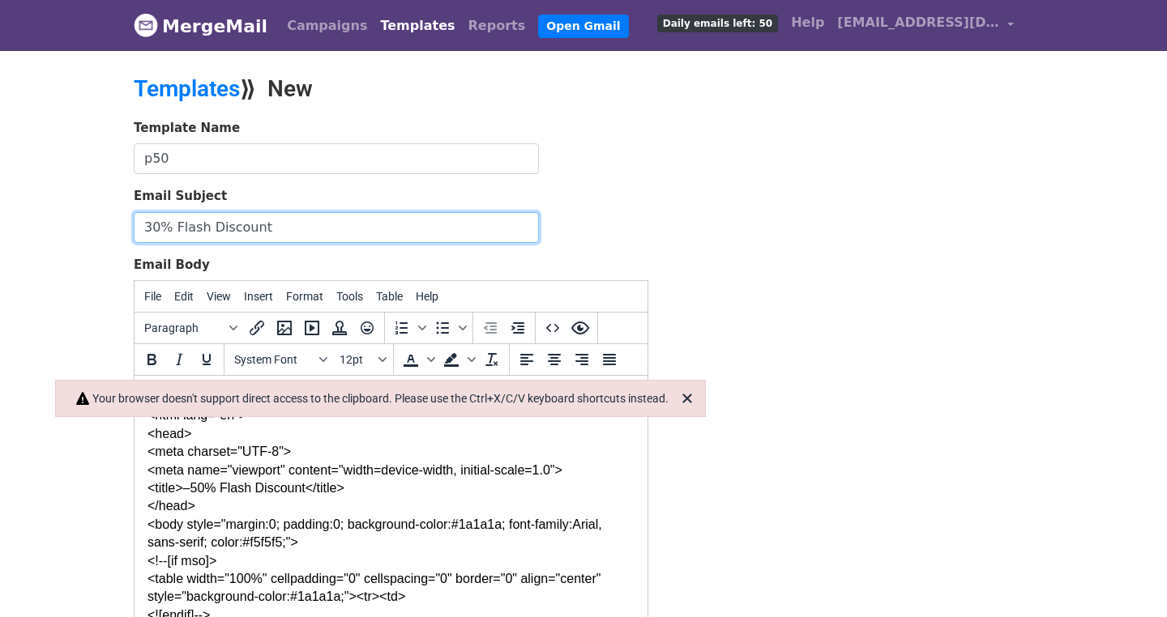
click at [143, 226] on input "30% Flash Discount" at bounding box center [336, 227] width 405 height 31
type input "50% Flash Discount"
click at [806, 271] on div "Template Name p50 Email Subject 50% Flash Discount Email Body File Edit View In…" at bounding box center [584, 404] width 924 height 570
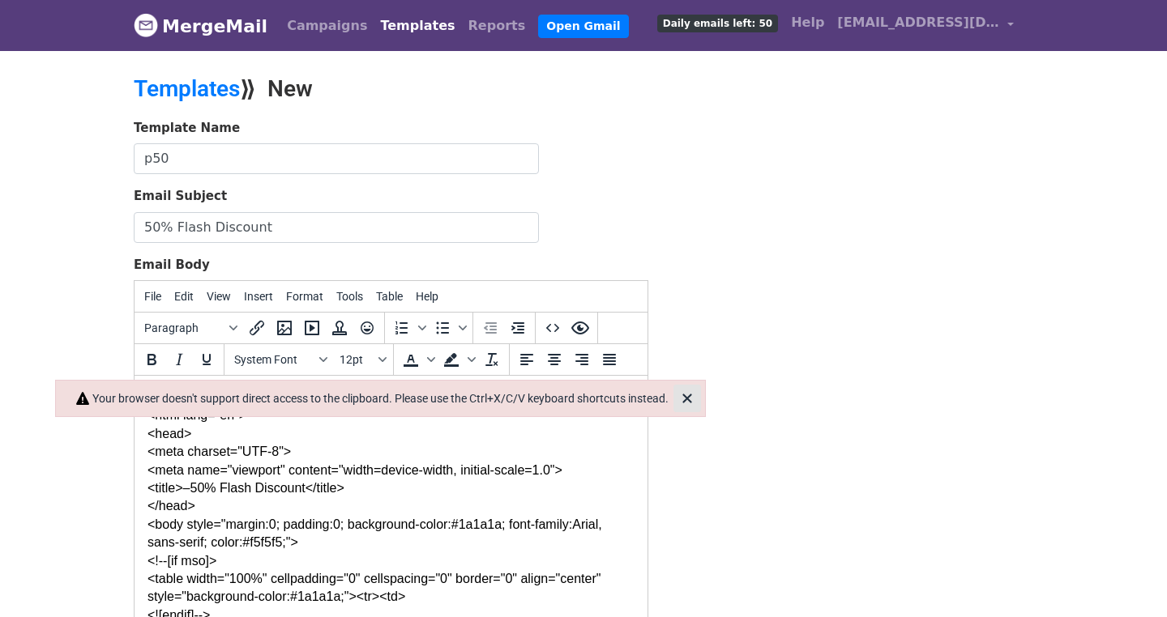
click at [688, 400] on icon "Close" at bounding box center [686, 398] width 19 height 19
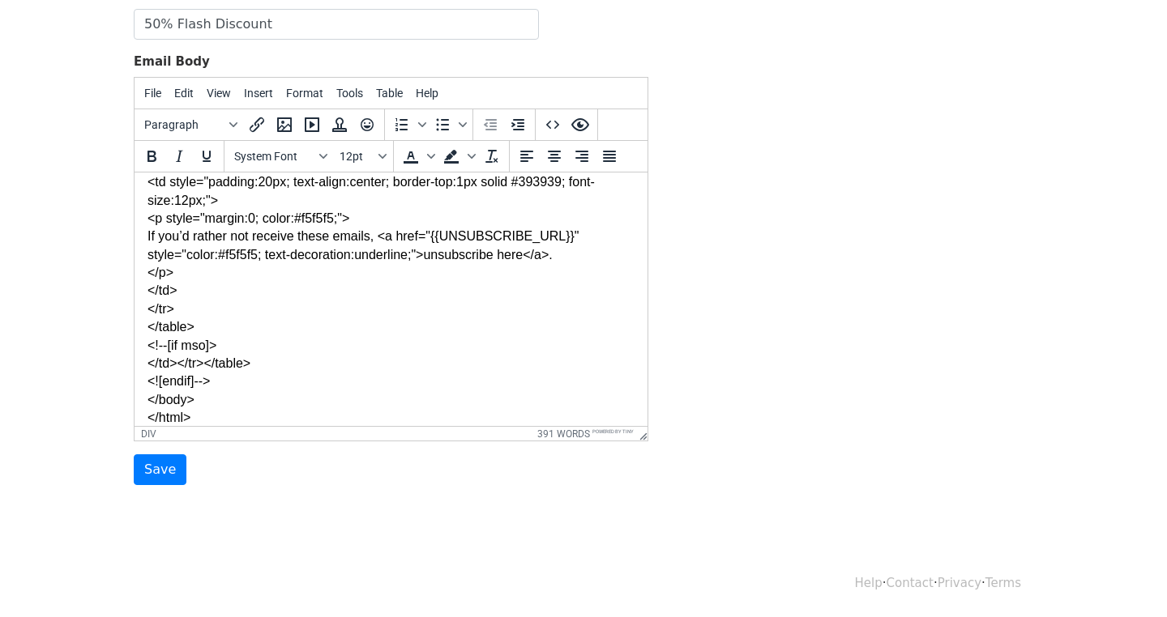
scroll to position [1406, 0]
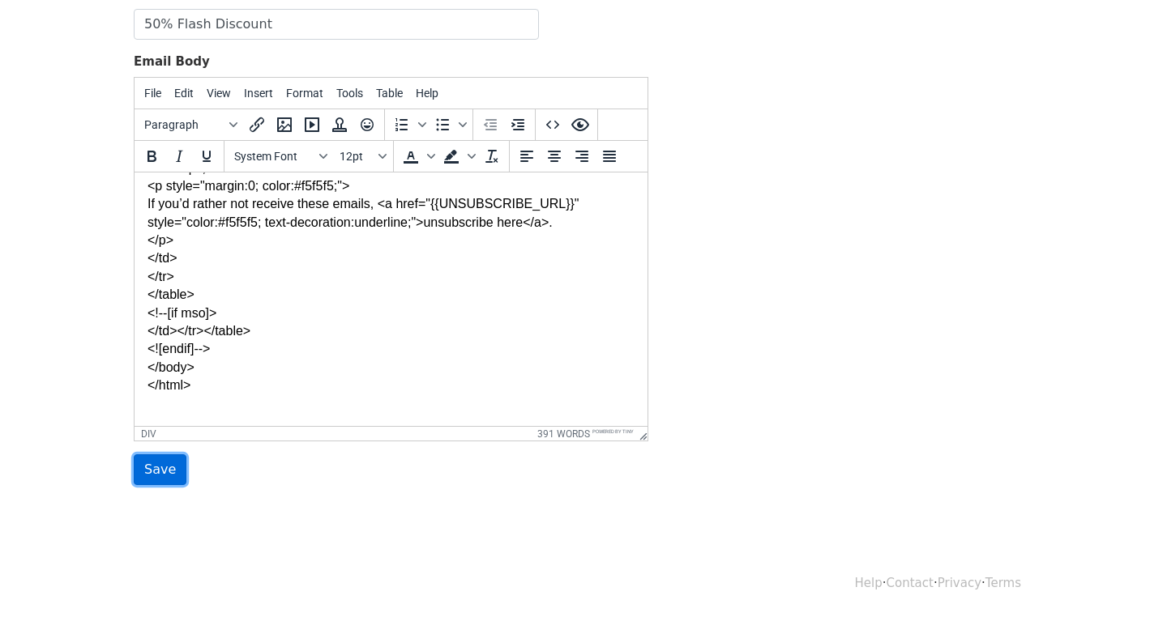
click at [140, 455] on input "Save" at bounding box center [160, 470] width 53 height 31
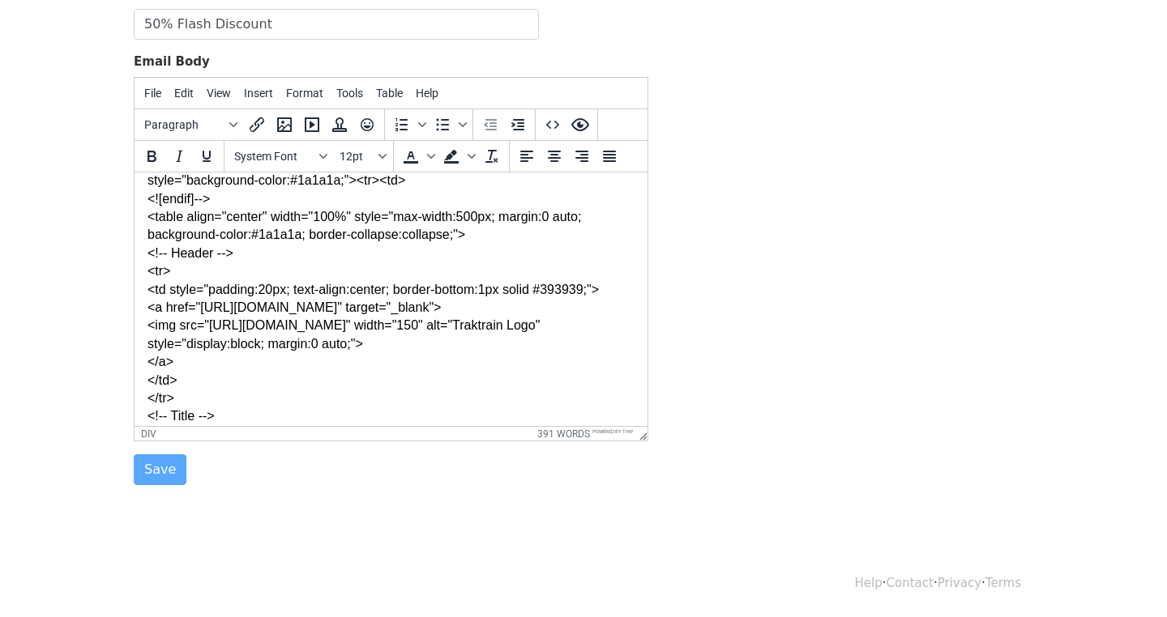
scroll to position [486, 0]
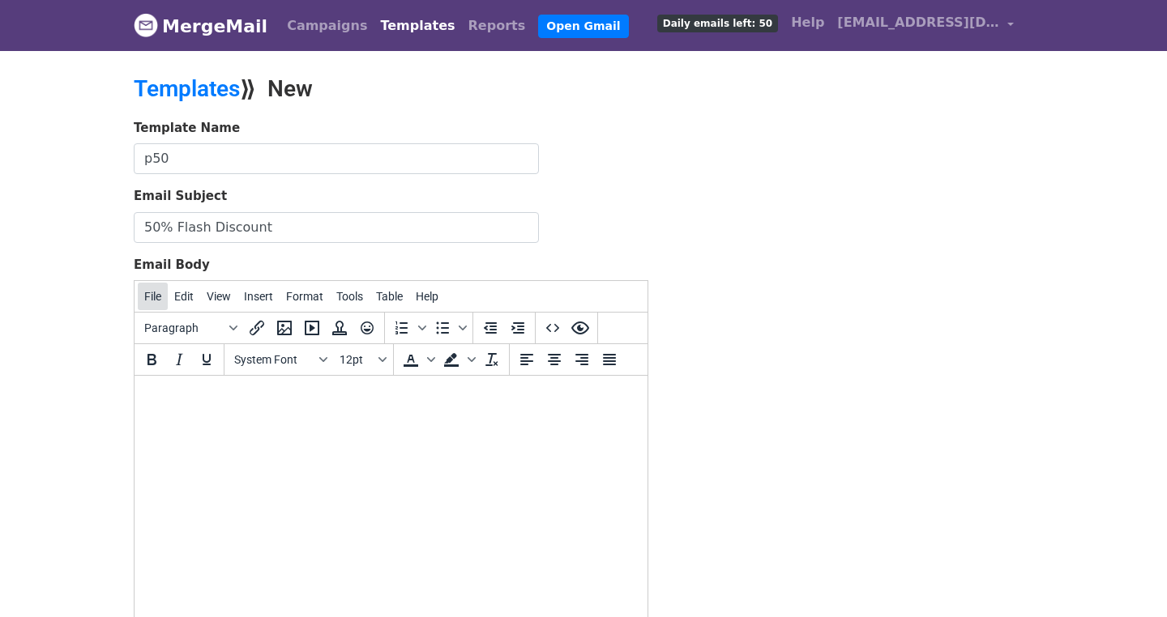
click at [138, 297] on button "File" at bounding box center [153, 297] width 30 height 28
click at [174, 302] on span "Edit" at bounding box center [183, 296] width 19 height 13
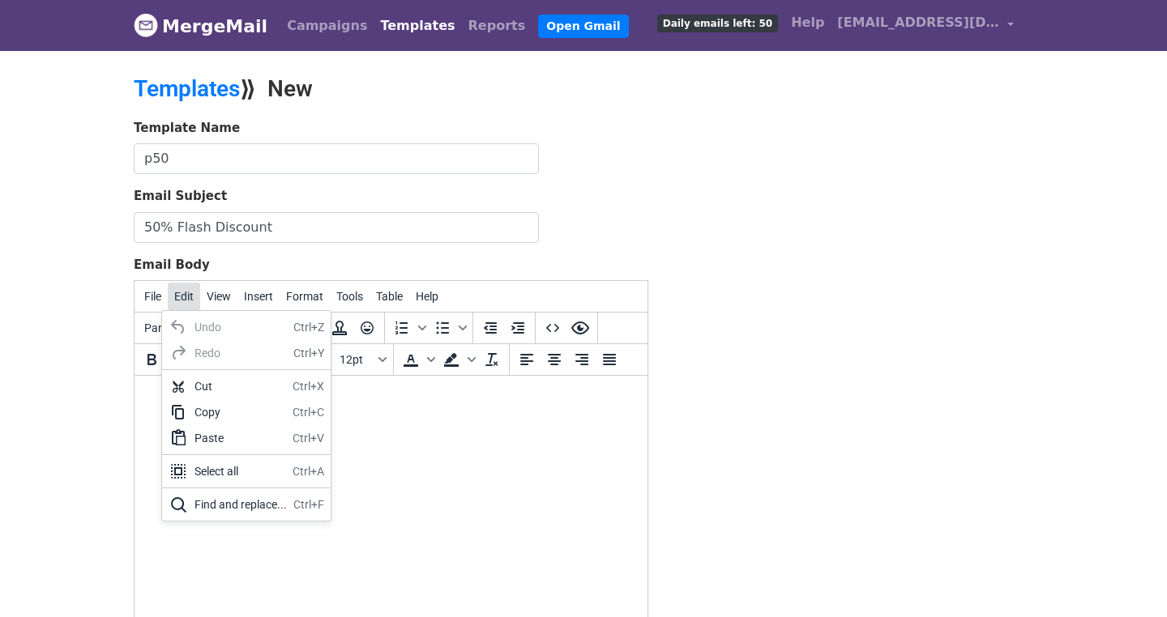
click at [174, 298] on span "Edit" at bounding box center [183, 296] width 19 height 13
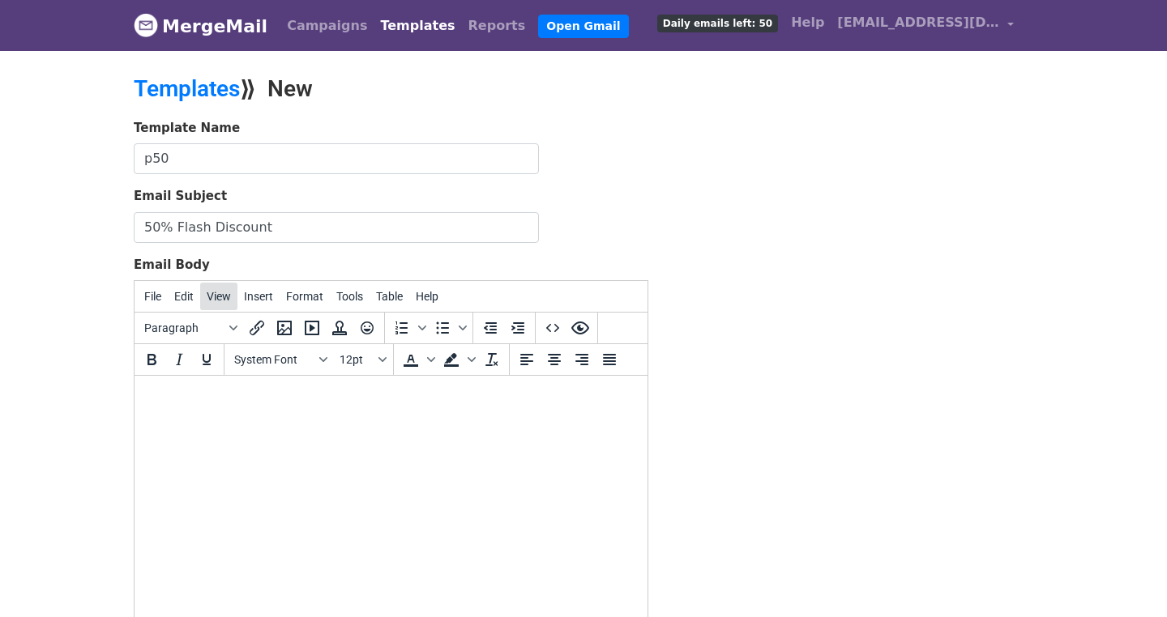
click at [216, 300] on span "View" at bounding box center [219, 296] width 24 height 13
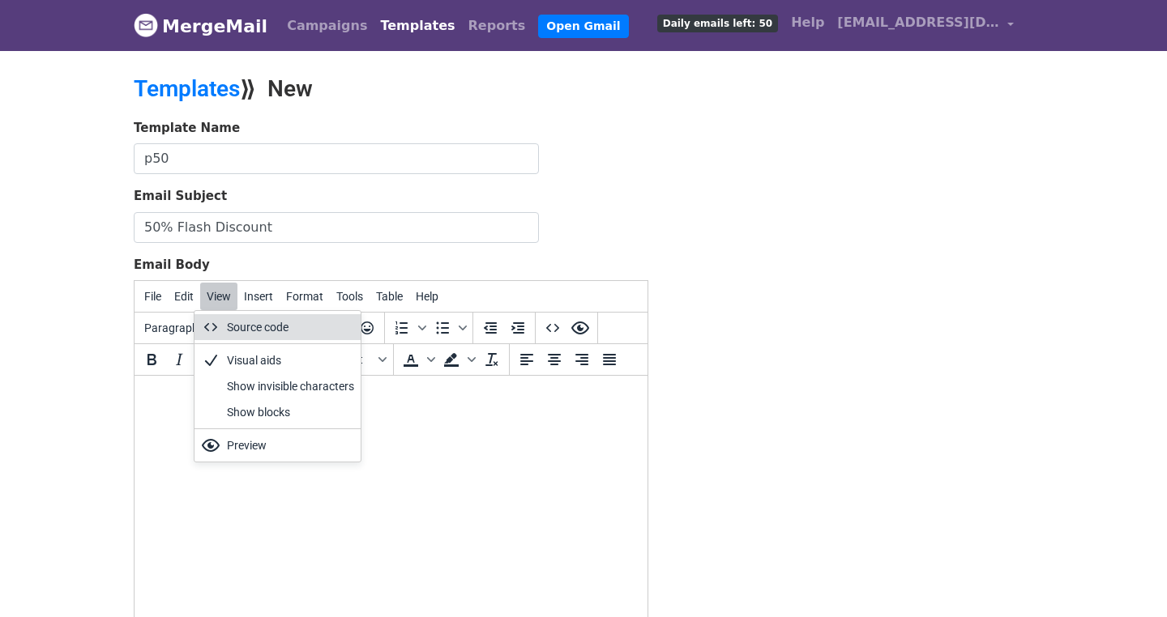
click at [240, 323] on div "Source code" at bounding box center [290, 327] width 127 height 19
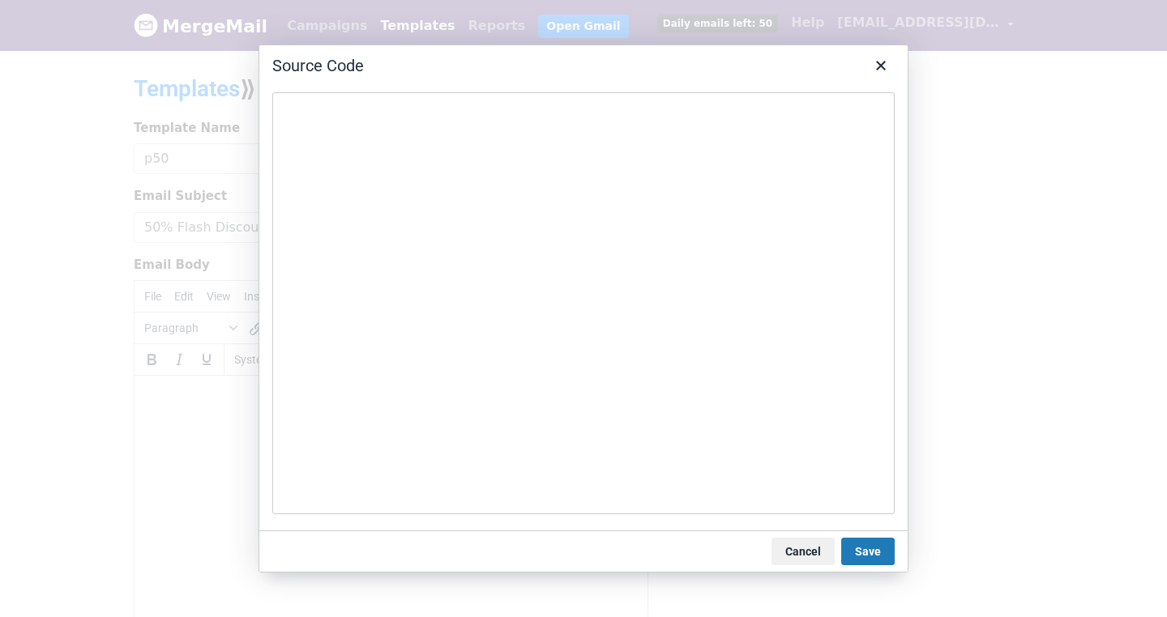
type textarea "<!DOCTYPE html> <html lang="en"> <head> <meta charset="UTF-8"> <meta name="view…"
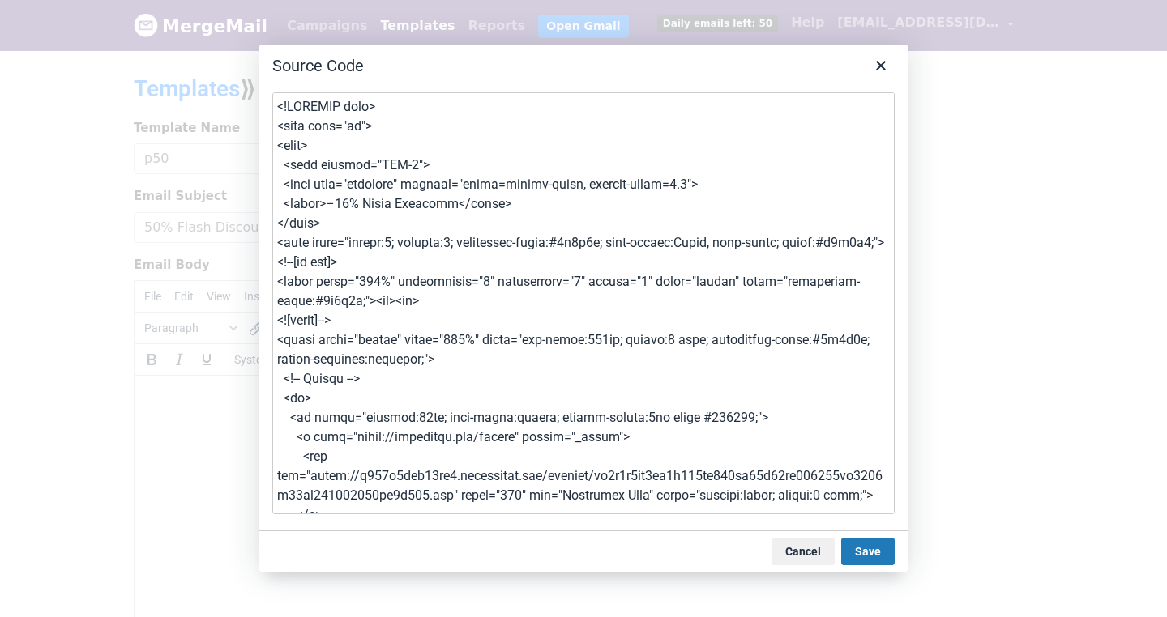
scroll to position [1254, 0]
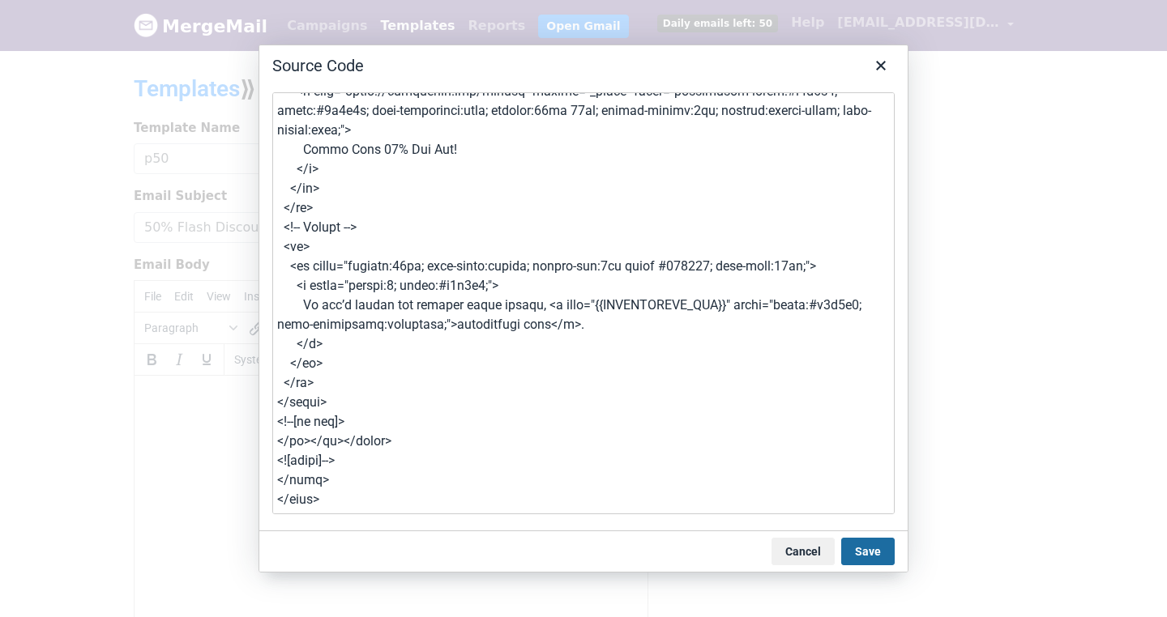
click at [873, 538] on button "Save" at bounding box center [867, 552] width 53 height 28
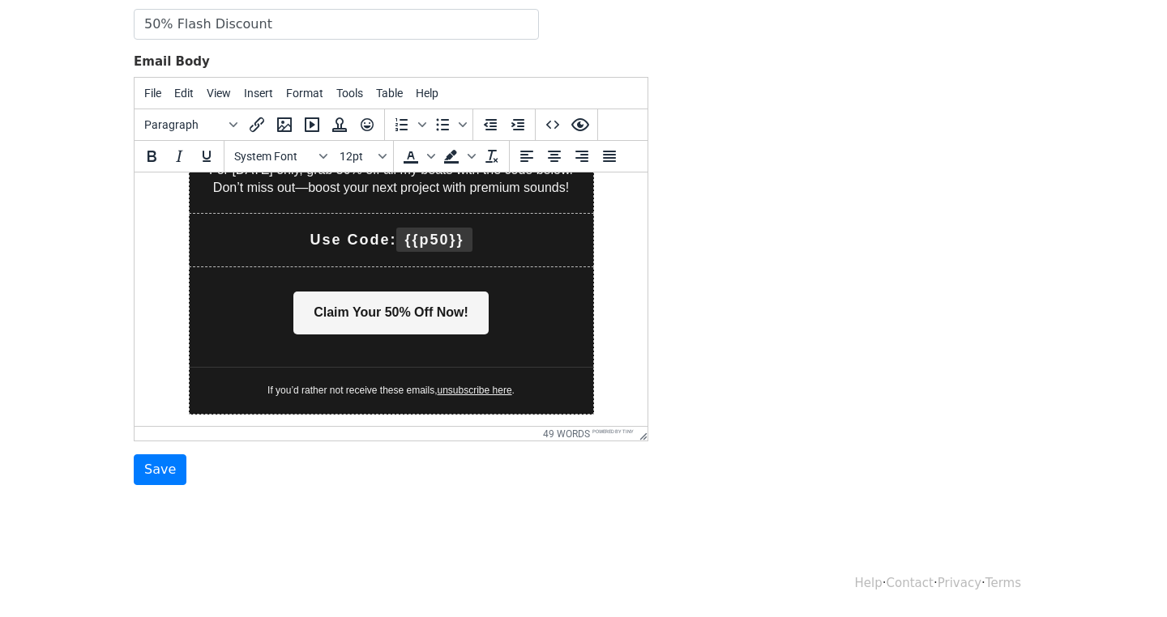
scroll to position [557, 0]
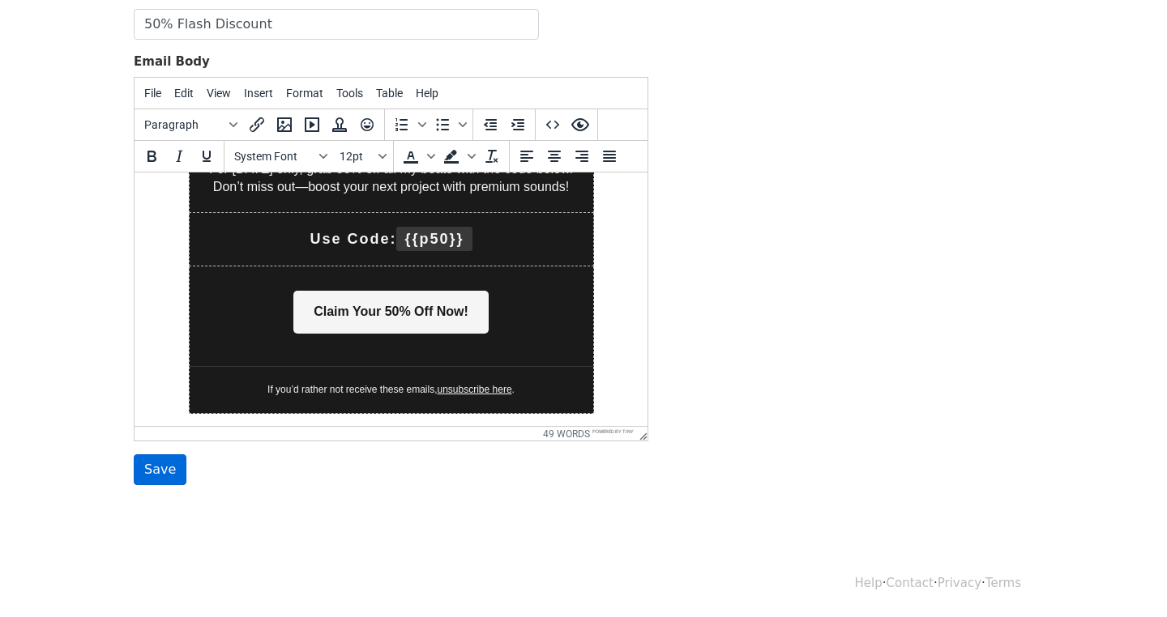
click at [156, 455] on input "Save" at bounding box center [160, 470] width 53 height 31
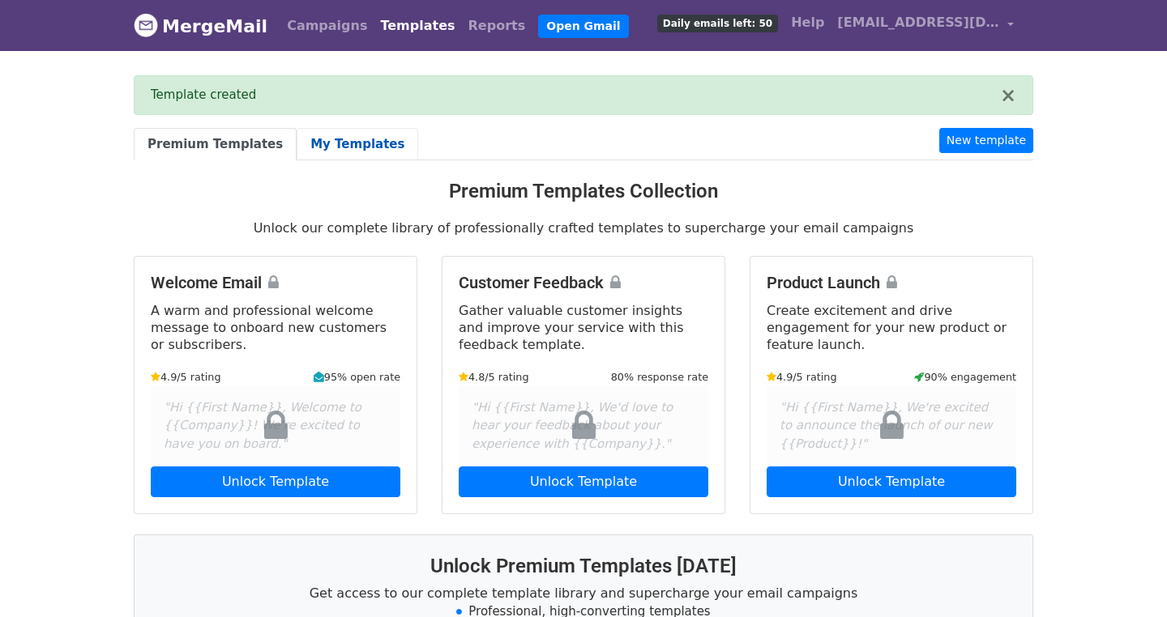
click at [341, 139] on link "My Templates" at bounding box center [358, 144] width 122 height 33
click at [330, 137] on link "My Templates" at bounding box center [358, 144] width 122 height 33
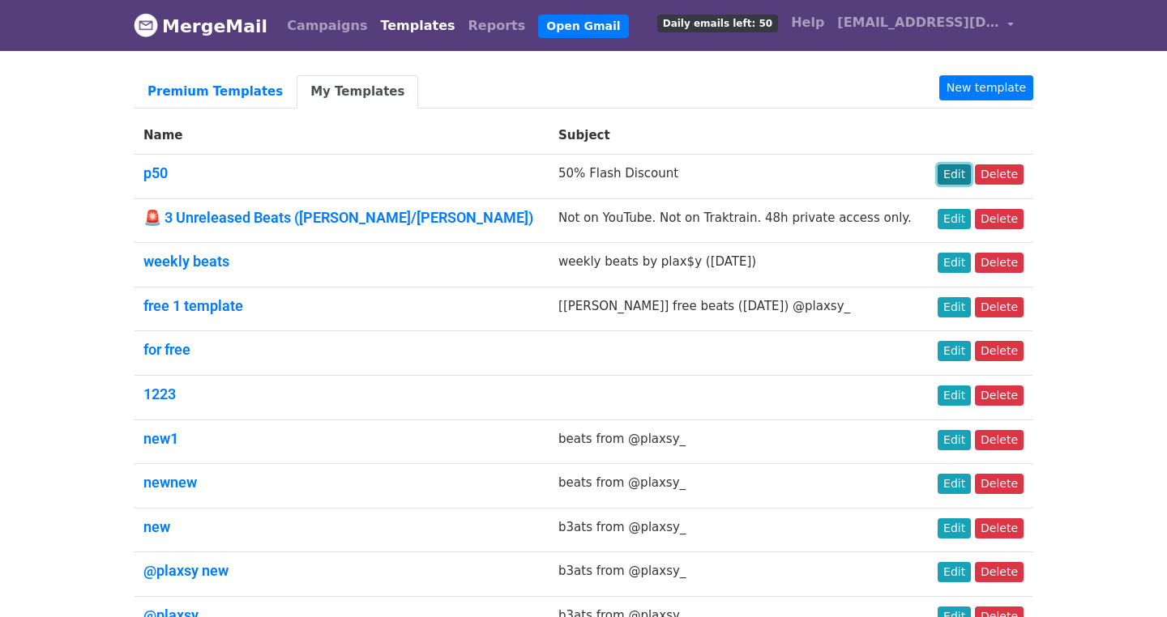
click at [954, 169] on link "Edit" at bounding box center [953, 174] width 33 height 20
click at [950, 171] on link "Edit" at bounding box center [953, 174] width 33 height 20
click at [946, 171] on link "Edit" at bounding box center [953, 174] width 33 height 20
click at [959, 166] on link "Edit" at bounding box center [953, 174] width 33 height 20
